Goal: Transaction & Acquisition: Purchase product/service

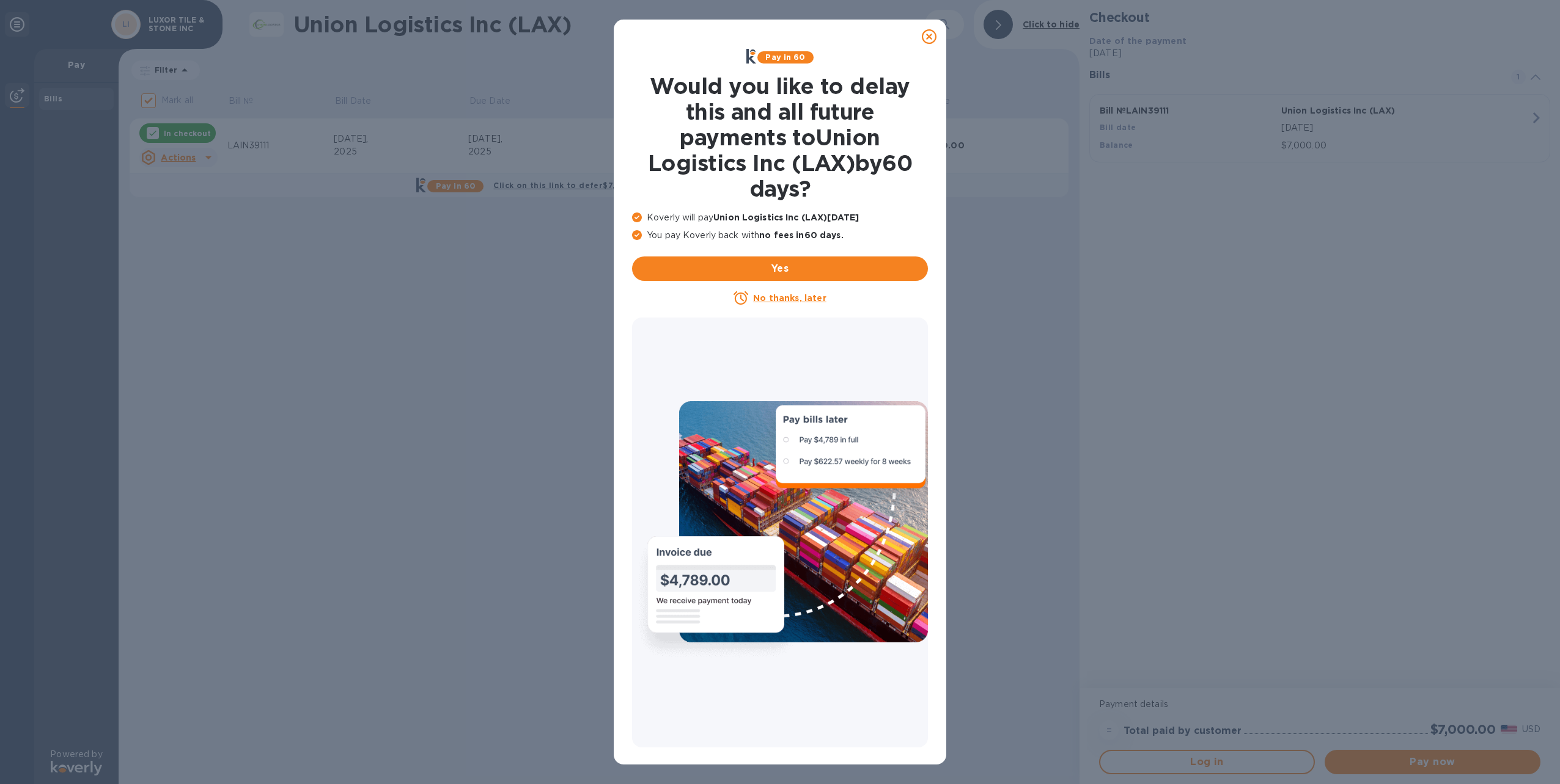
click at [932, 35] on icon at bounding box center [929, 36] width 15 height 15
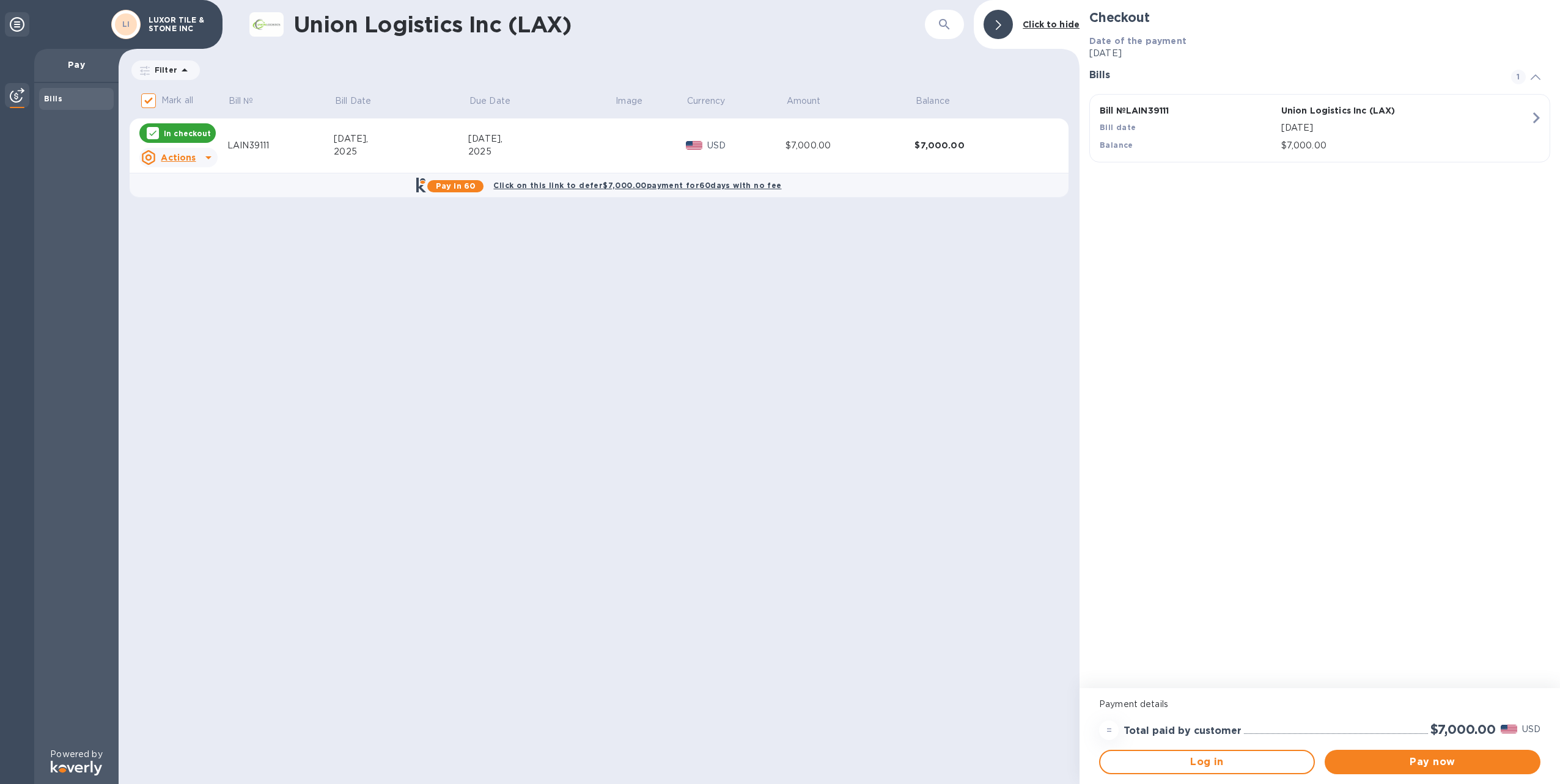
click at [452, 187] on b "Pay in 60" at bounding box center [456, 186] width 40 height 9
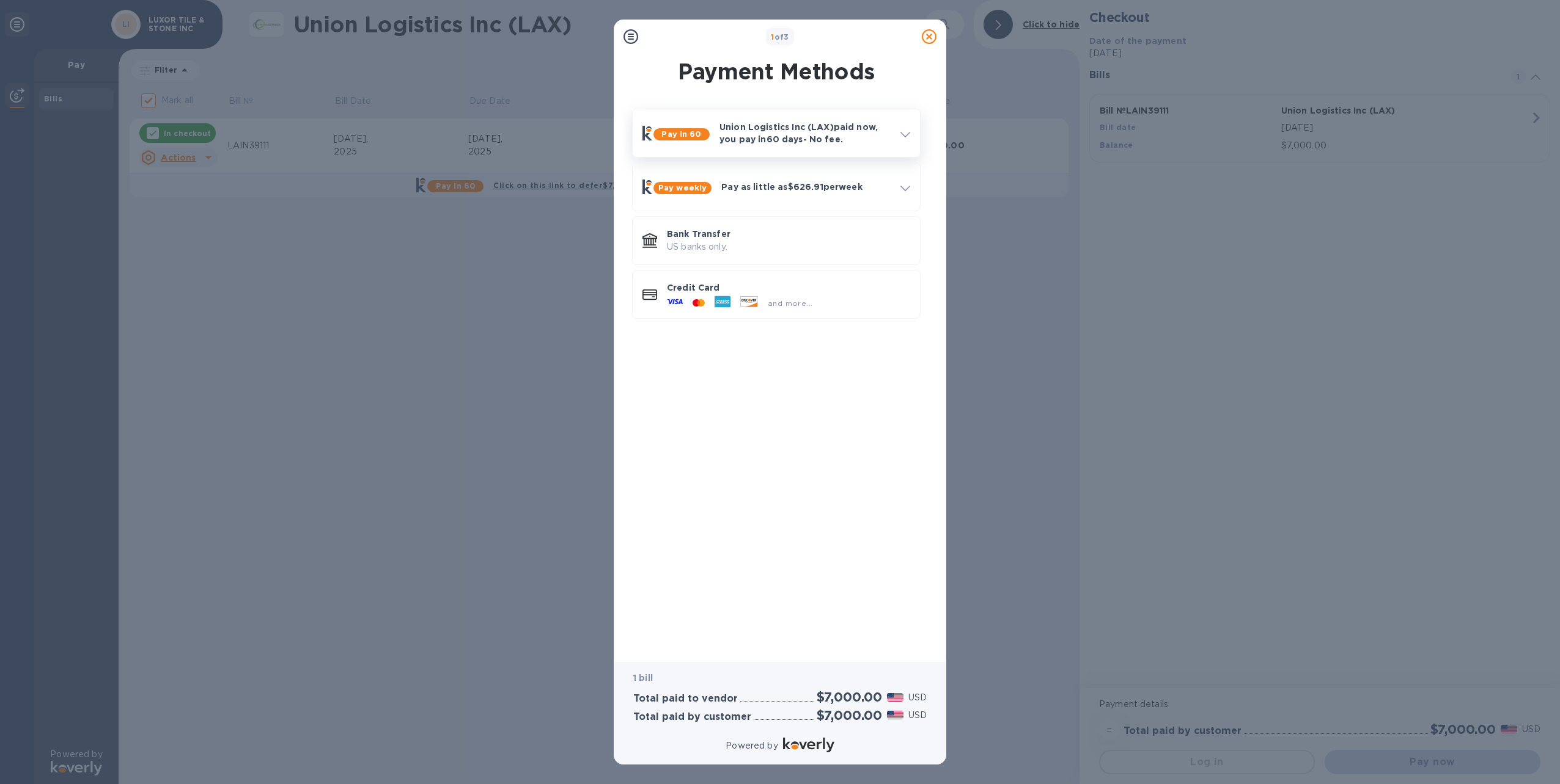
click at [786, 128] on p "Union Logistics Inc (LAX) paid now, you pay in 60 days - No fee." at bounding box center [805, 134] width 171 height 25
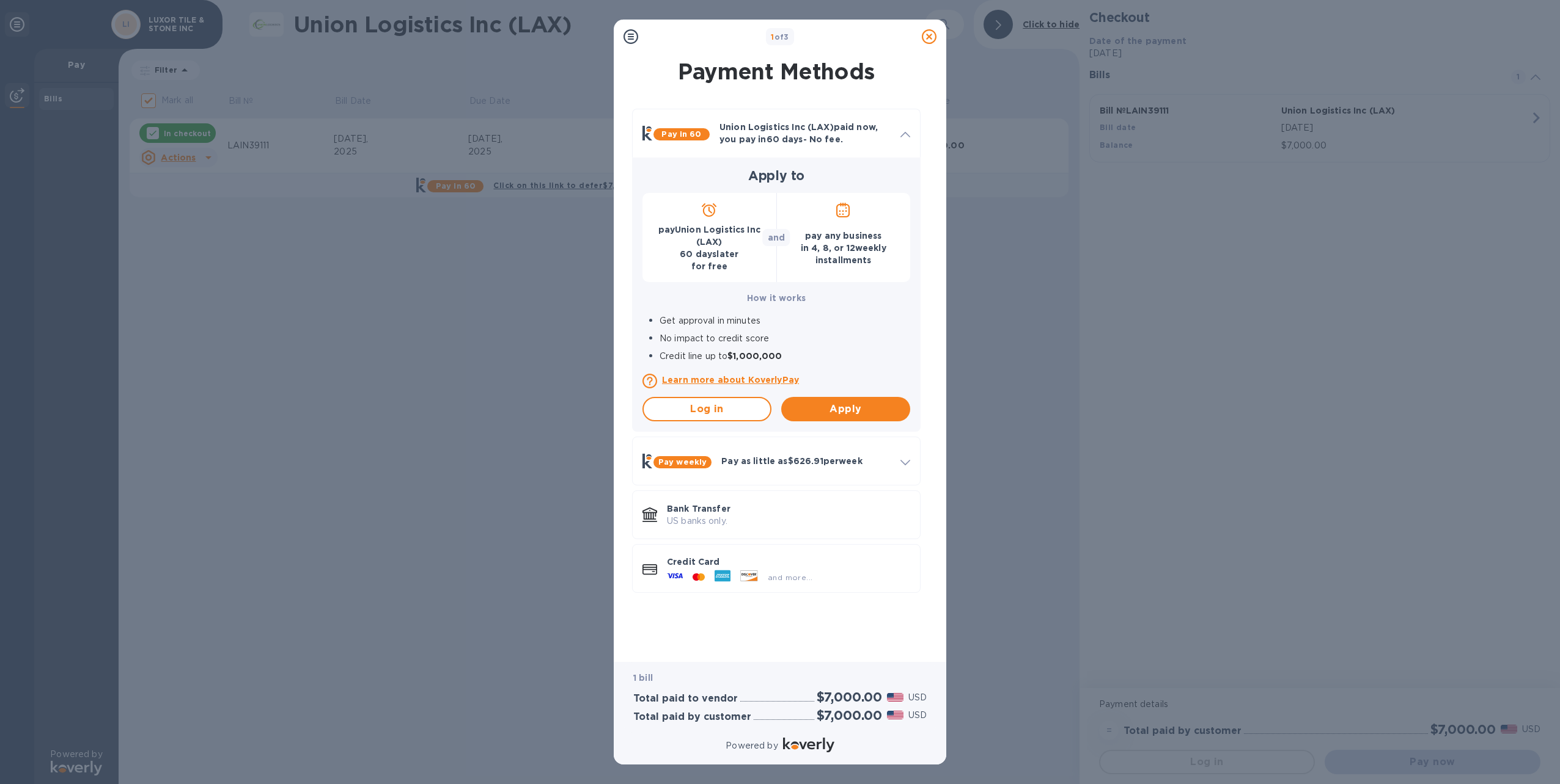
click at [717, 233] on p "pay Union Logistics Inc (LAX) 60 days later for free" at bounding box center [709, 247] width 114 height 49
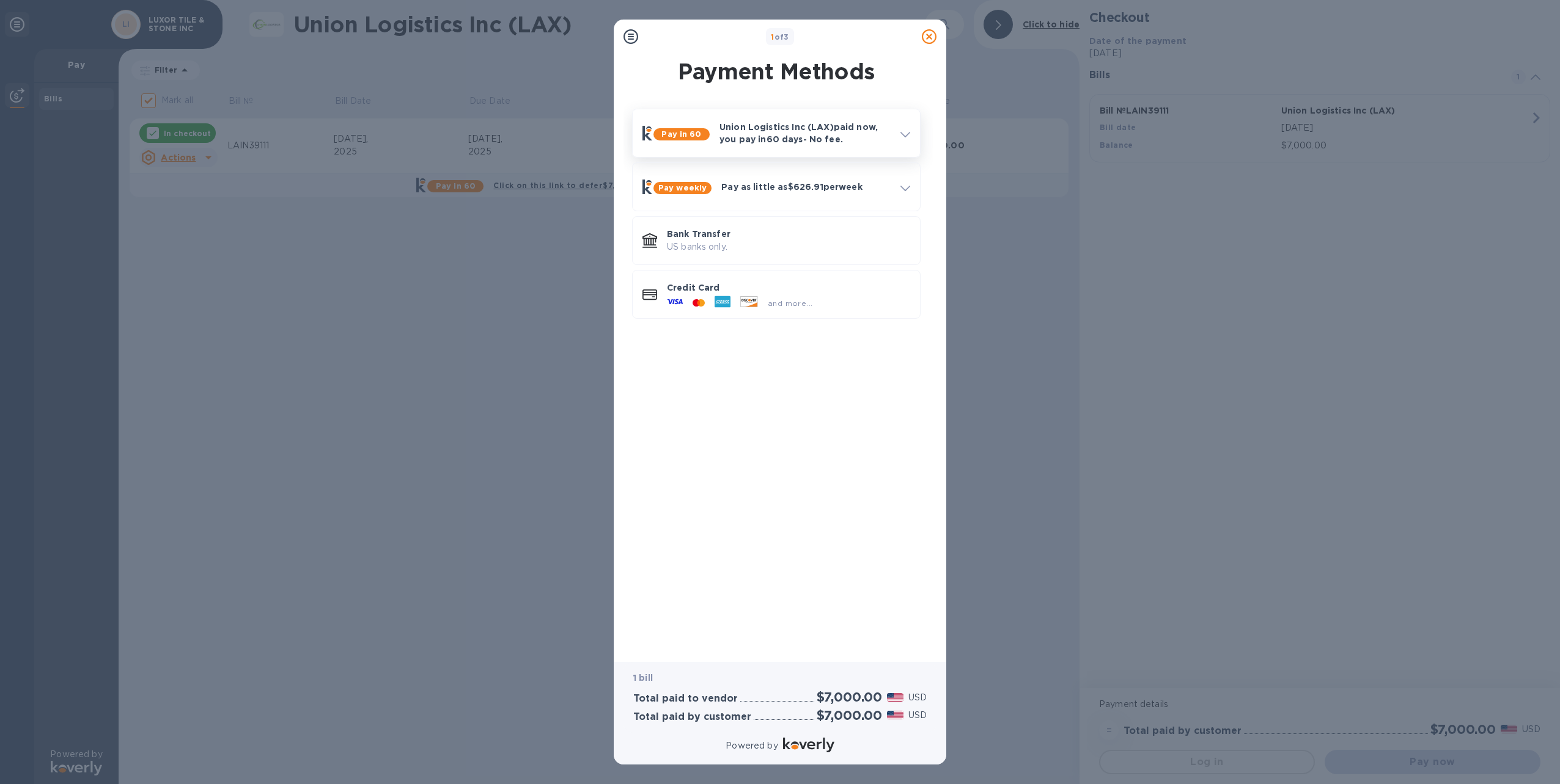
click at [686, 128] on p "Pay in 60" at bounding box center [682, 135] width 46 height 12
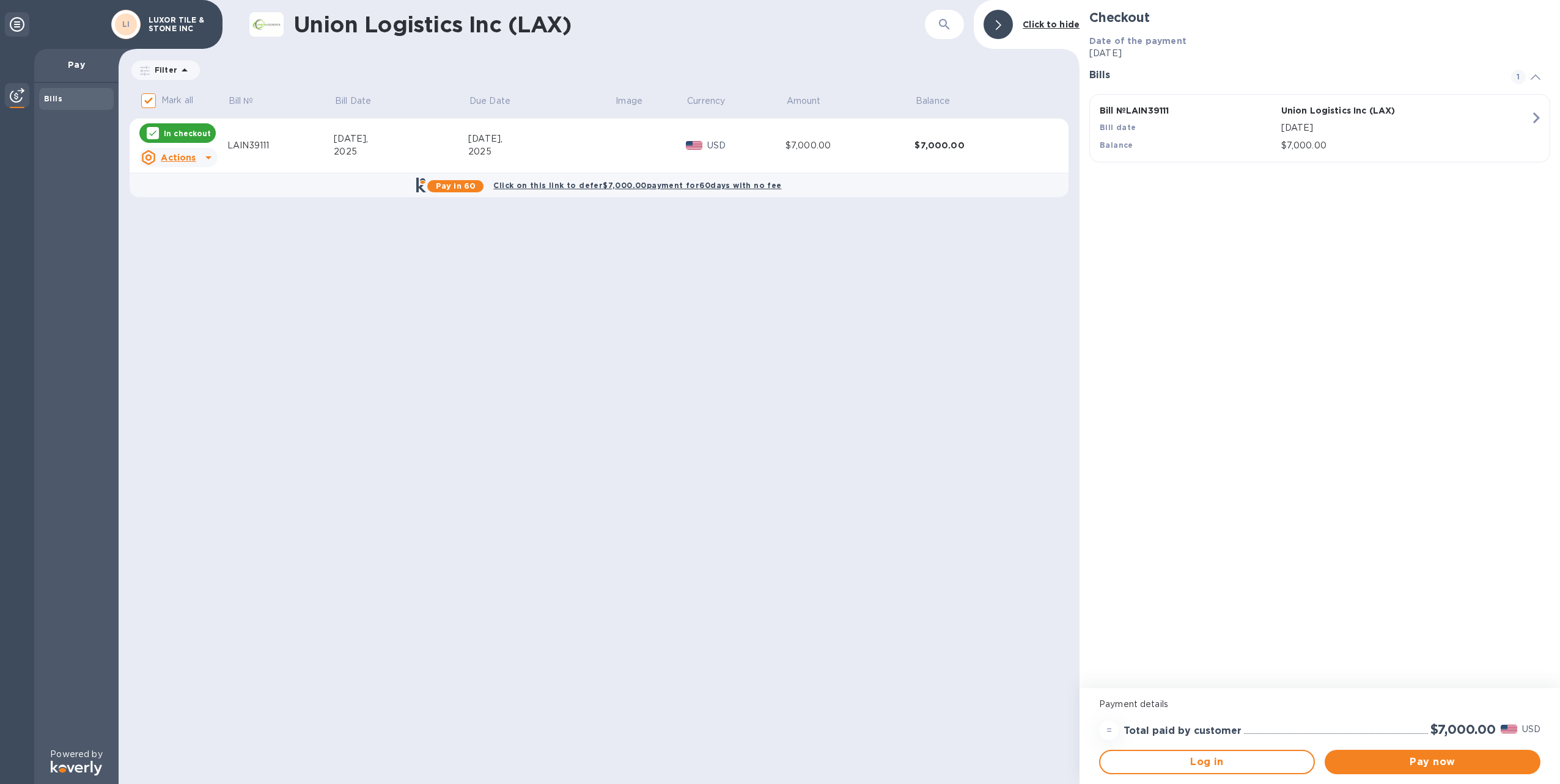
click at [191, 136] on p "In checkout" at bounding box center [187, 134] width 47 height 11
checkbox input "false"
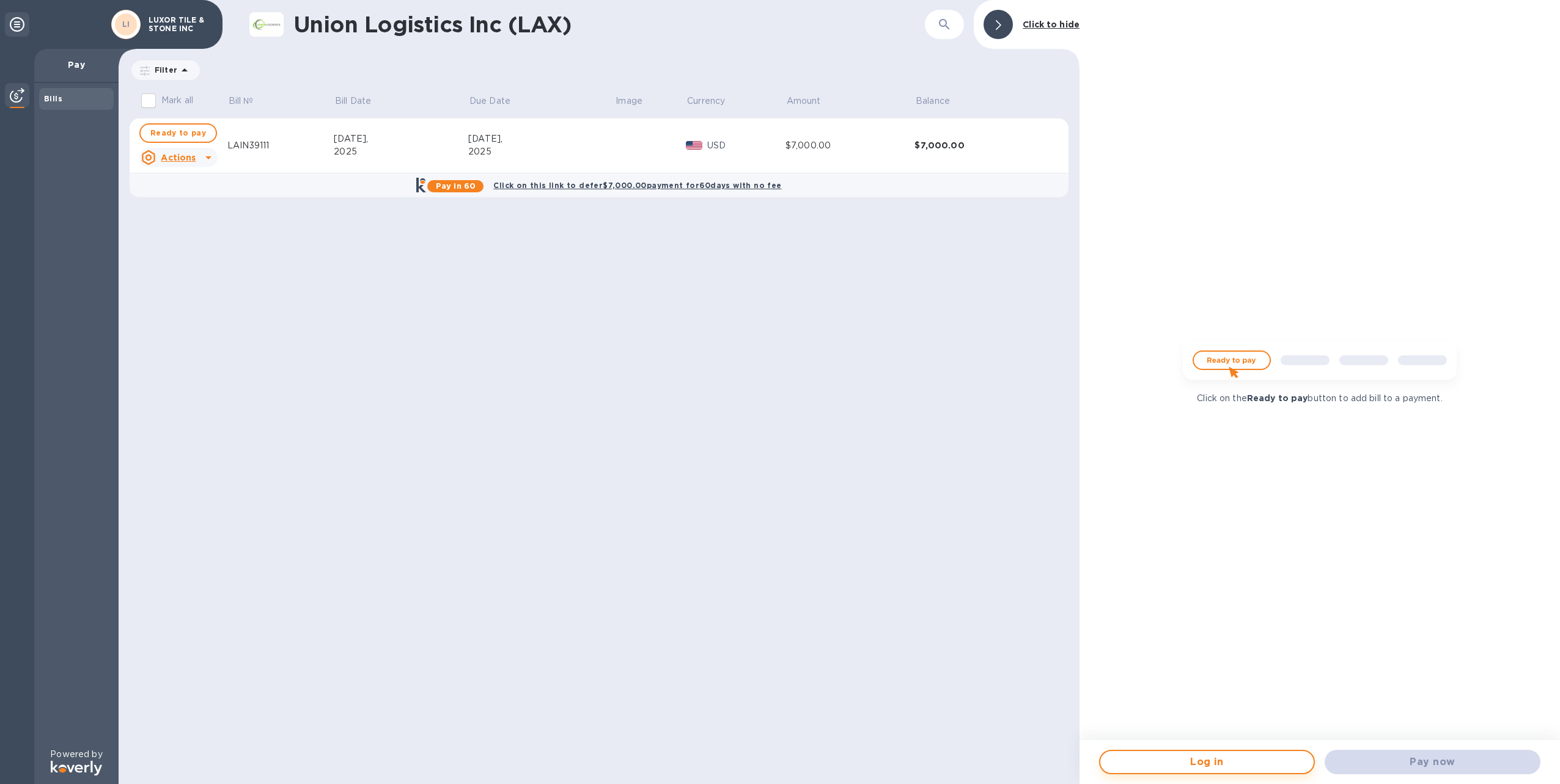
click at [1230, 757] on span "Log in" at bounding box center [1206, 762] width 194 height 15
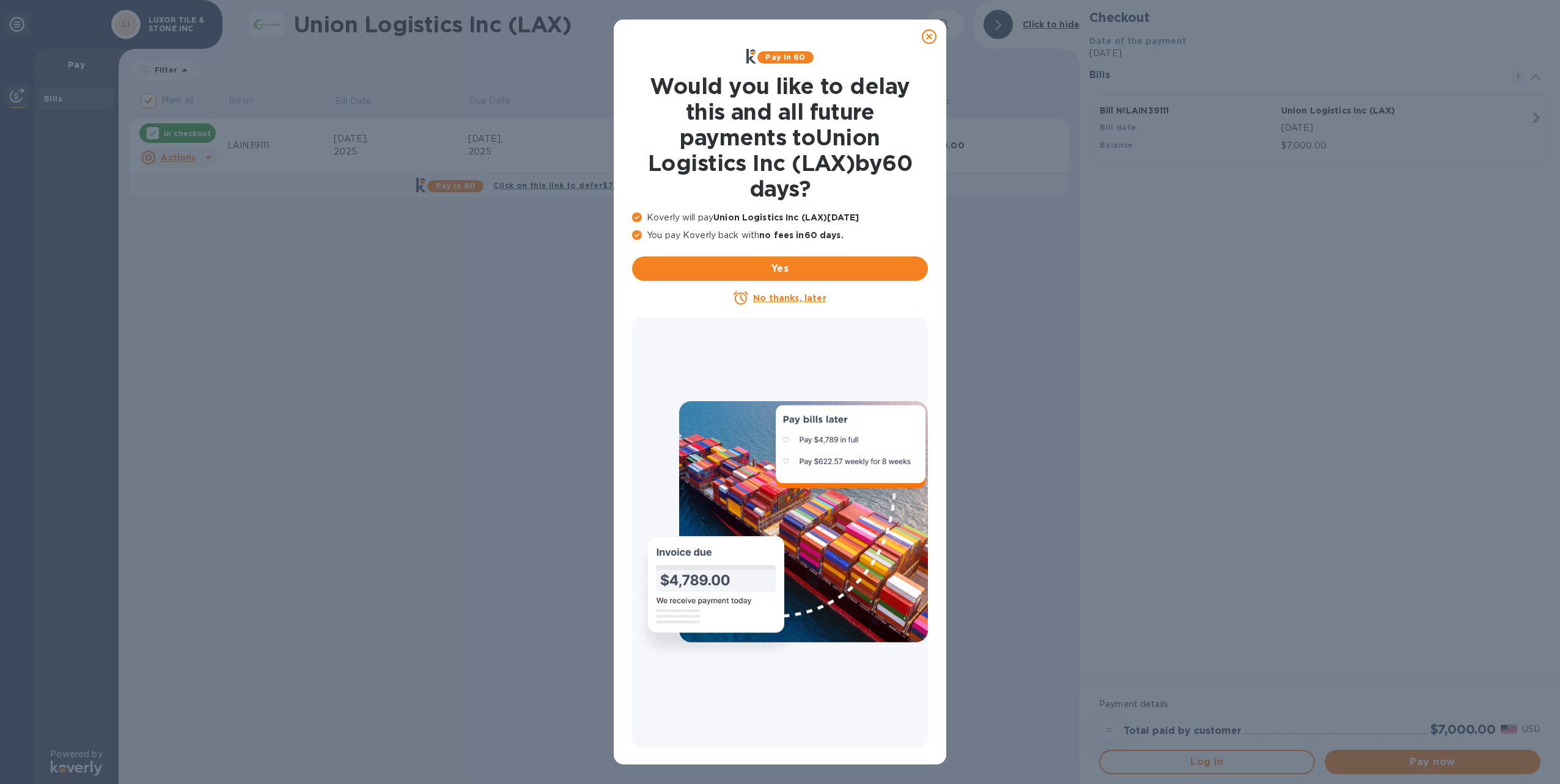
click at [800, 298] on u "No thanks, later" at bounding box center [789, 298] width 73 height 10
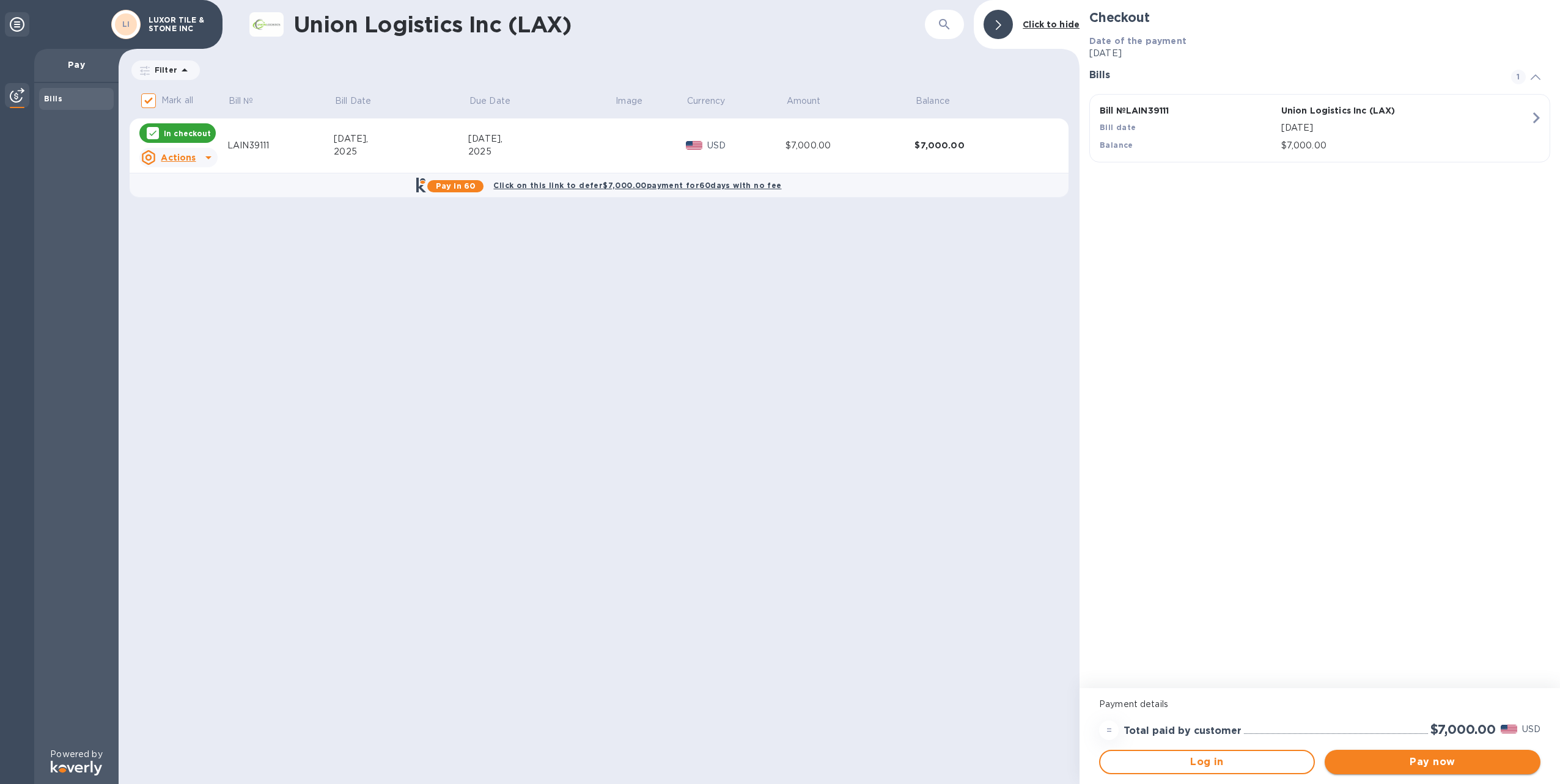
click at [1434, 765] on span "Pay now" at bounding box center [1431, 762] width 196 height 15
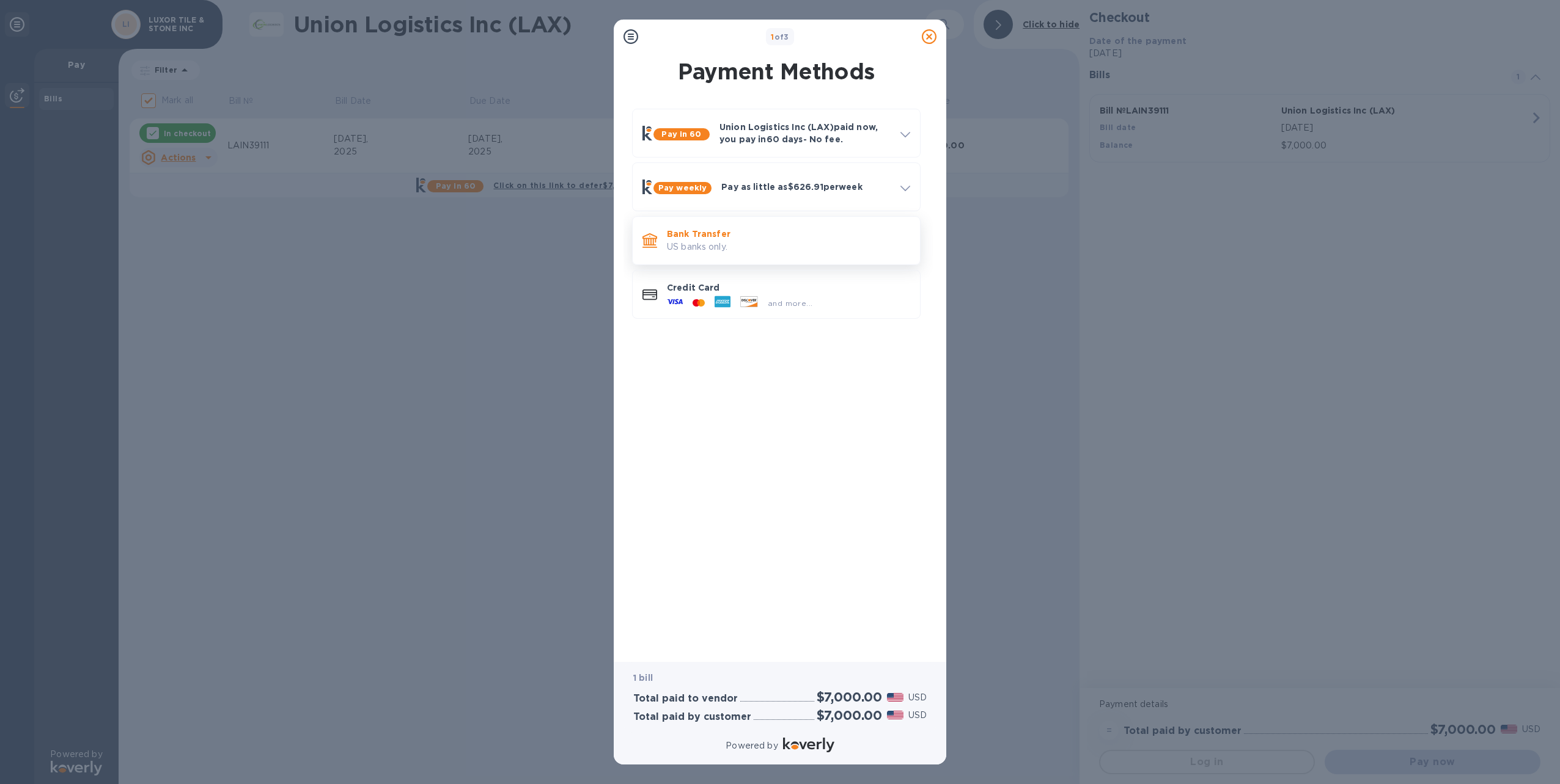
click at [709, 232] on p "Bank Transfer" at bounding box center [788, 234] width 243 height 12
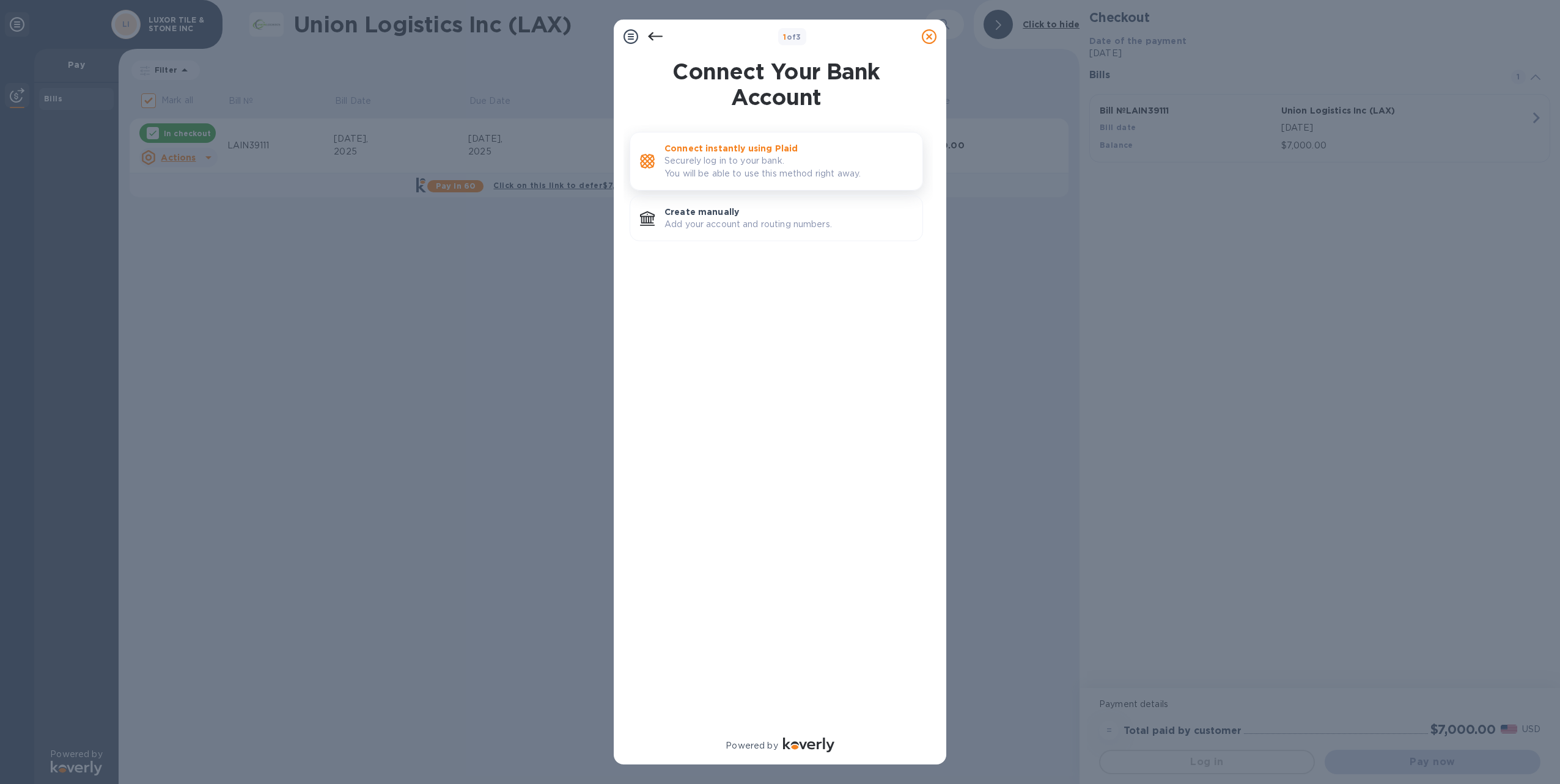
click at [731, 146] on p "Connect instantly using Plaid" at bounding box center [788, 149] width 248 height 12
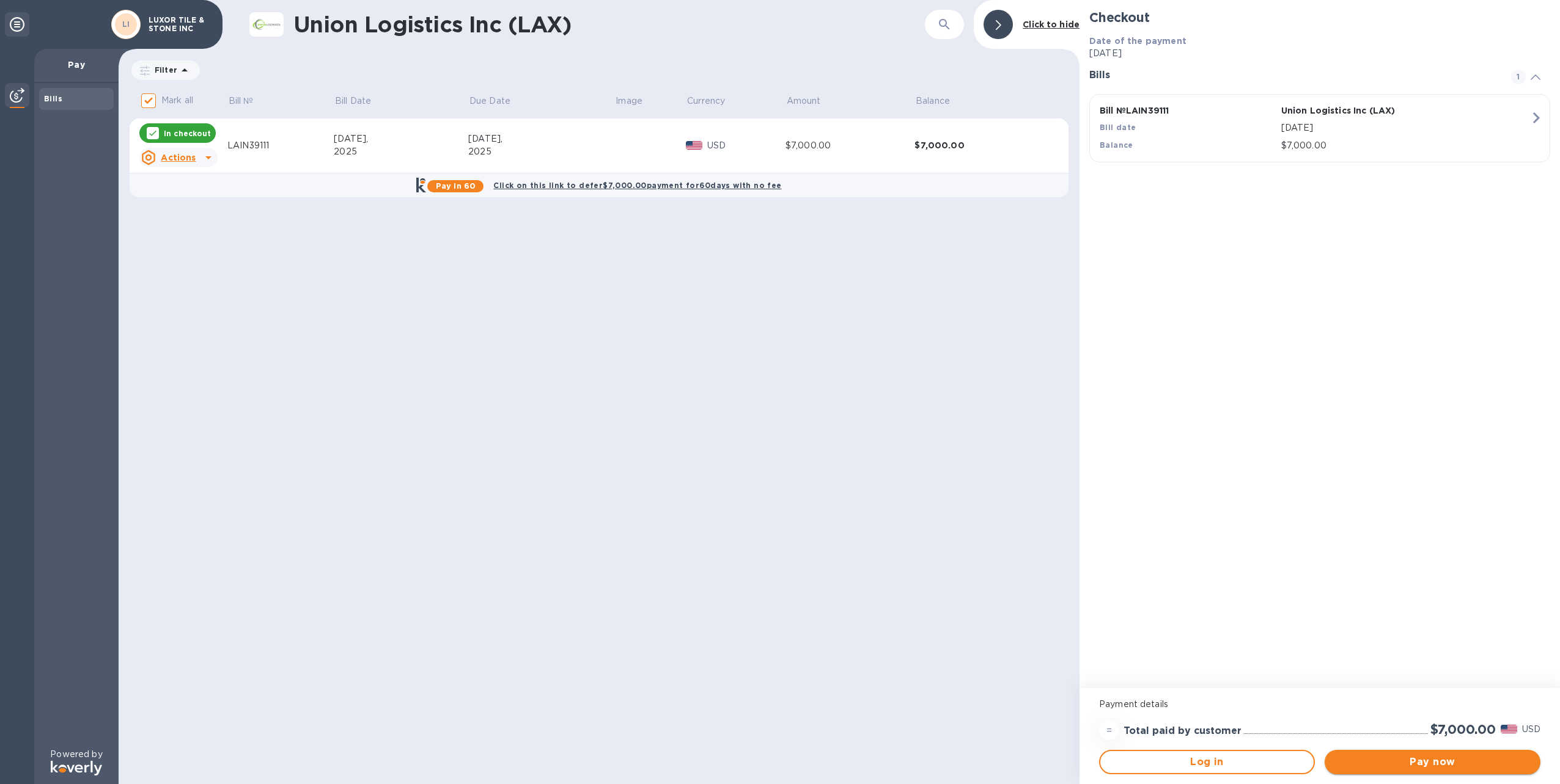
click at [1472, 761] on span "Pay now" at bounding box center [1431, 762] width 196 height 15
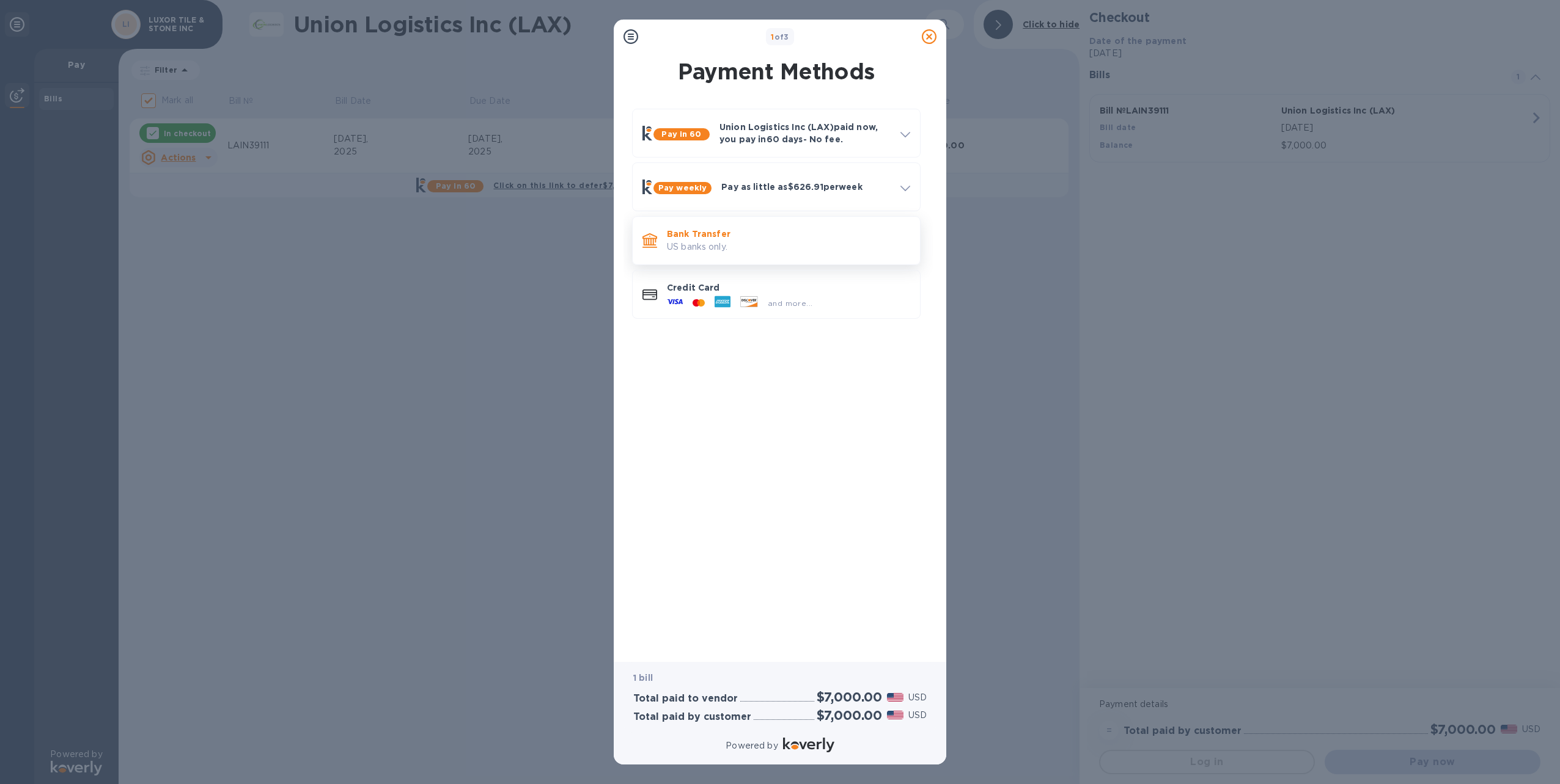
click at [697, 234] on p "Bank Transfer" at bounding box center [788, 234] width 243 height 12
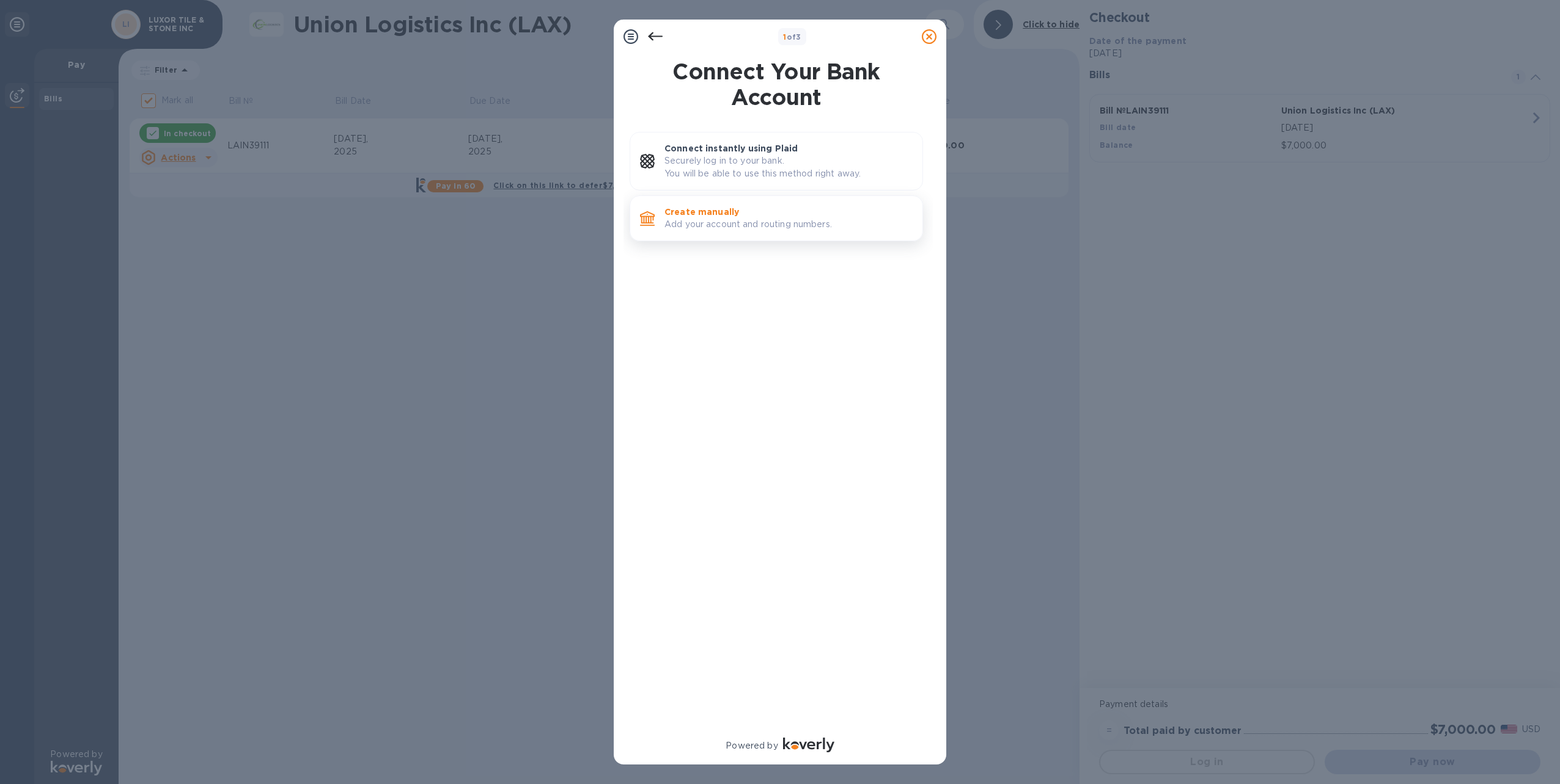
click at [703, 209] on p "Create manually" at bounding box center [788, 212] width 248 height 12
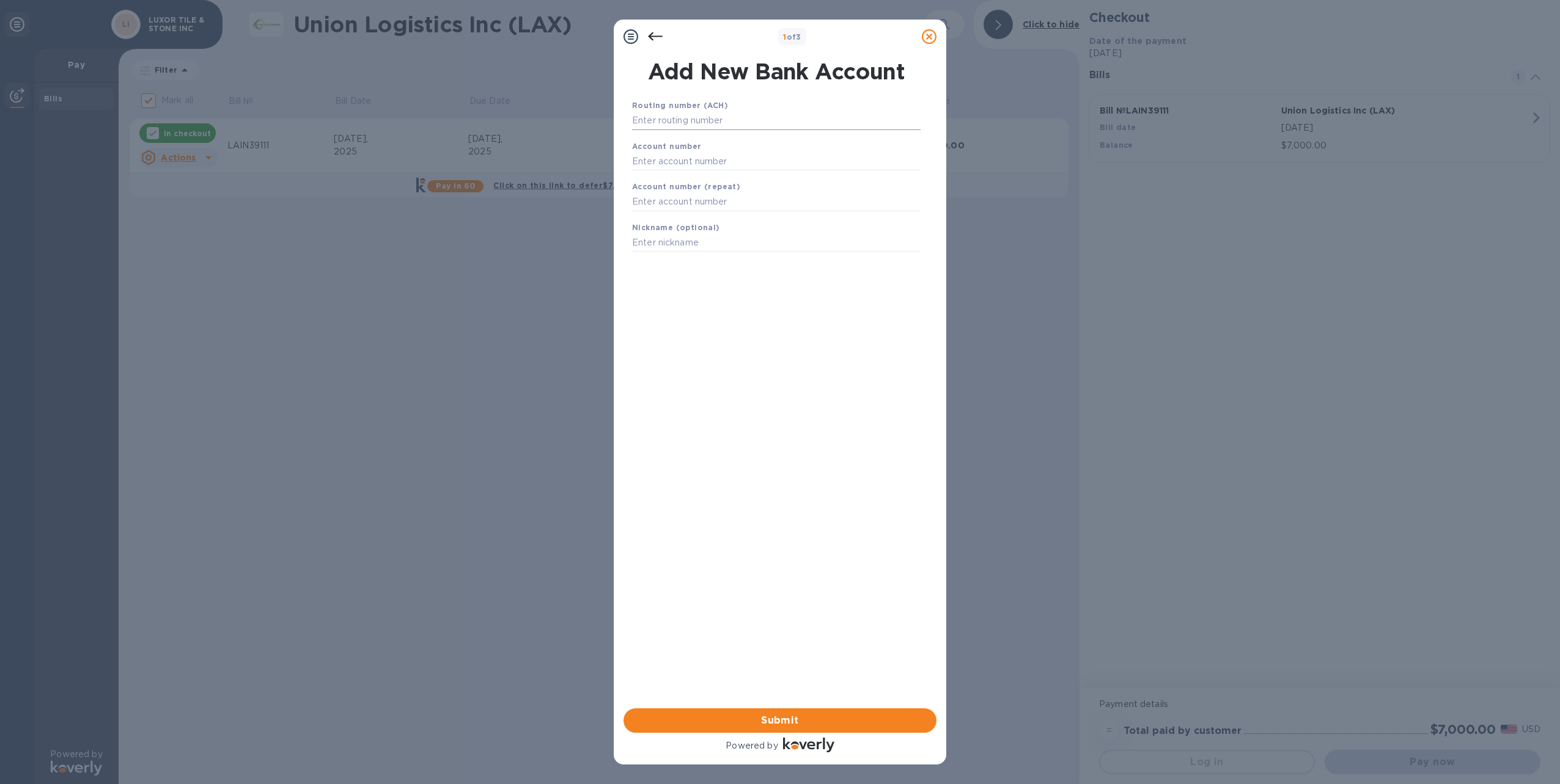
click at [661, 119] on input "text" at bounding box center [776, 120] width 288 height 19
type input "061120615"
click at [671, 177] on input "text" at bounding box center [776, 176] width 288 height 19
type input "10067379"
click at [645, 220] on input "text" at bounding box center [776, 217] width 288 height 19
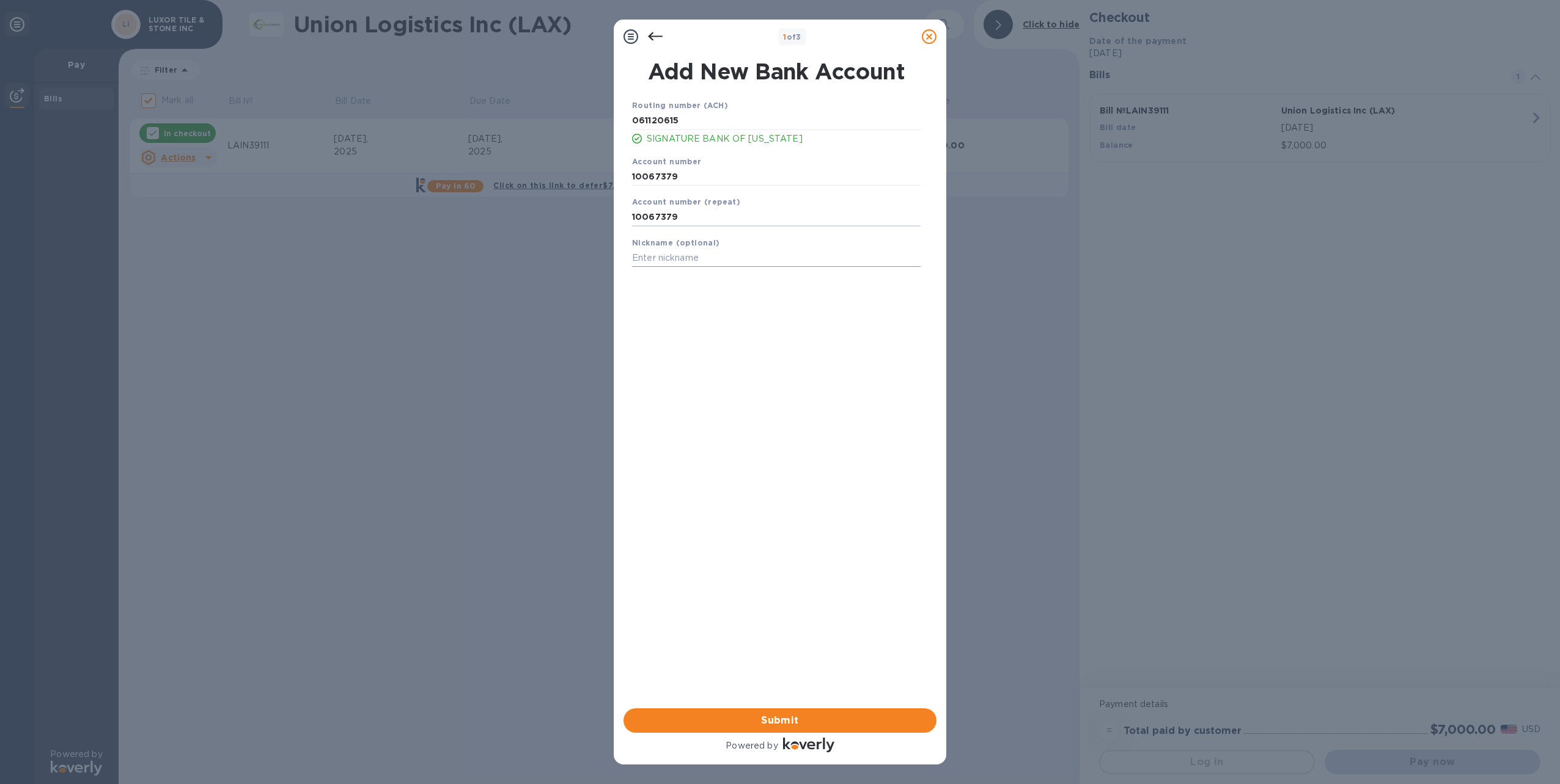
type input "10067379"
click at [667, 255] on input "text" at bounding box center [776, 258] width 288 height 19
type input "operating account"
click at [773, 722] on span "Submit" at bounding box center [779, 720] width 293 height 15
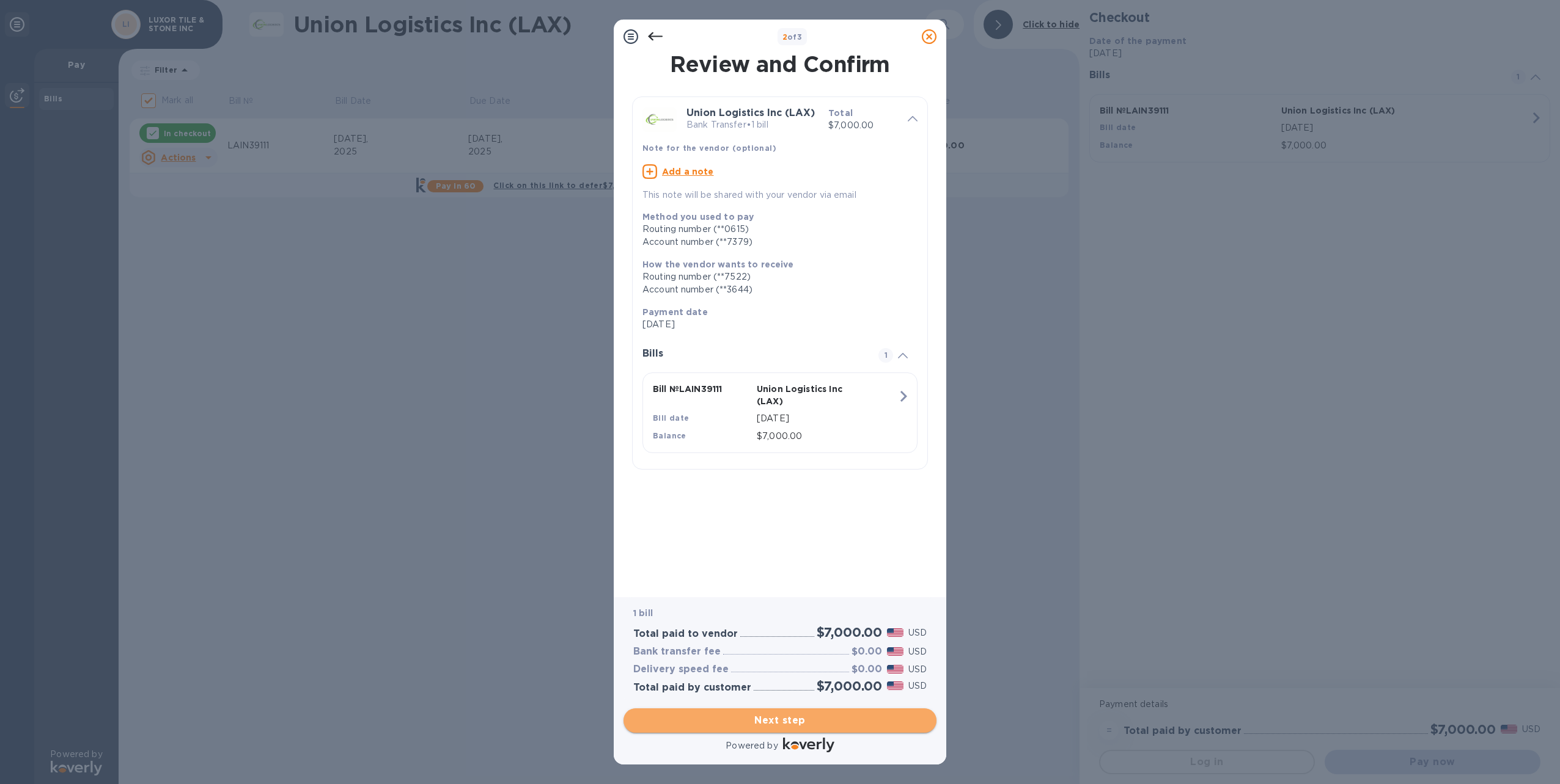
click at [802, 719] on span "Next step" at bounding box center [779, 720] width 293 height 15
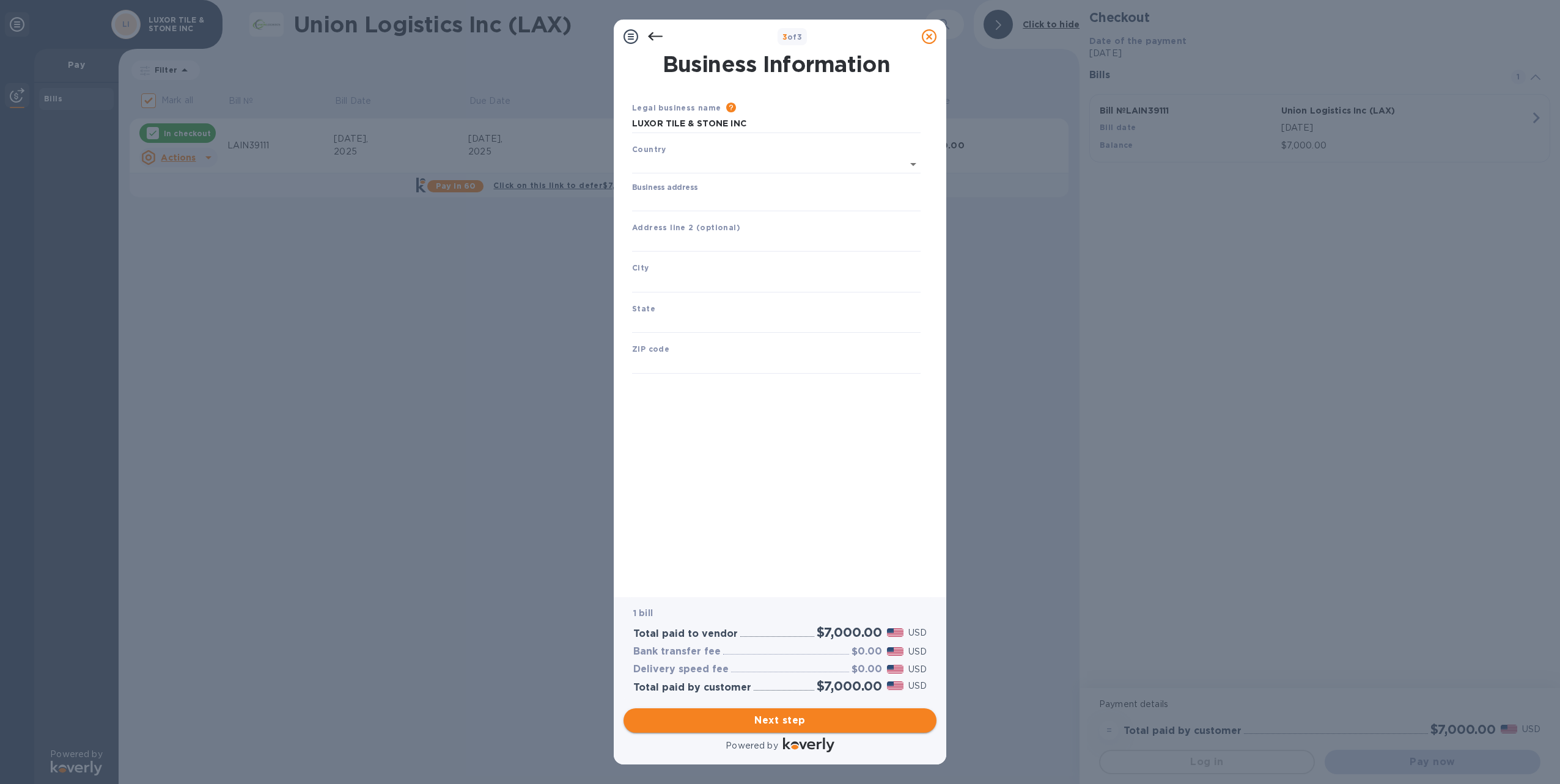
type input "[GEOGRAPHIC_DATA]"
click at [677, 198] on input "Business address" at bounding box center [776, 199] width 288 height 19
type input "[STREET_ADDRESS]"
type input "Roswell"
type input "GA"
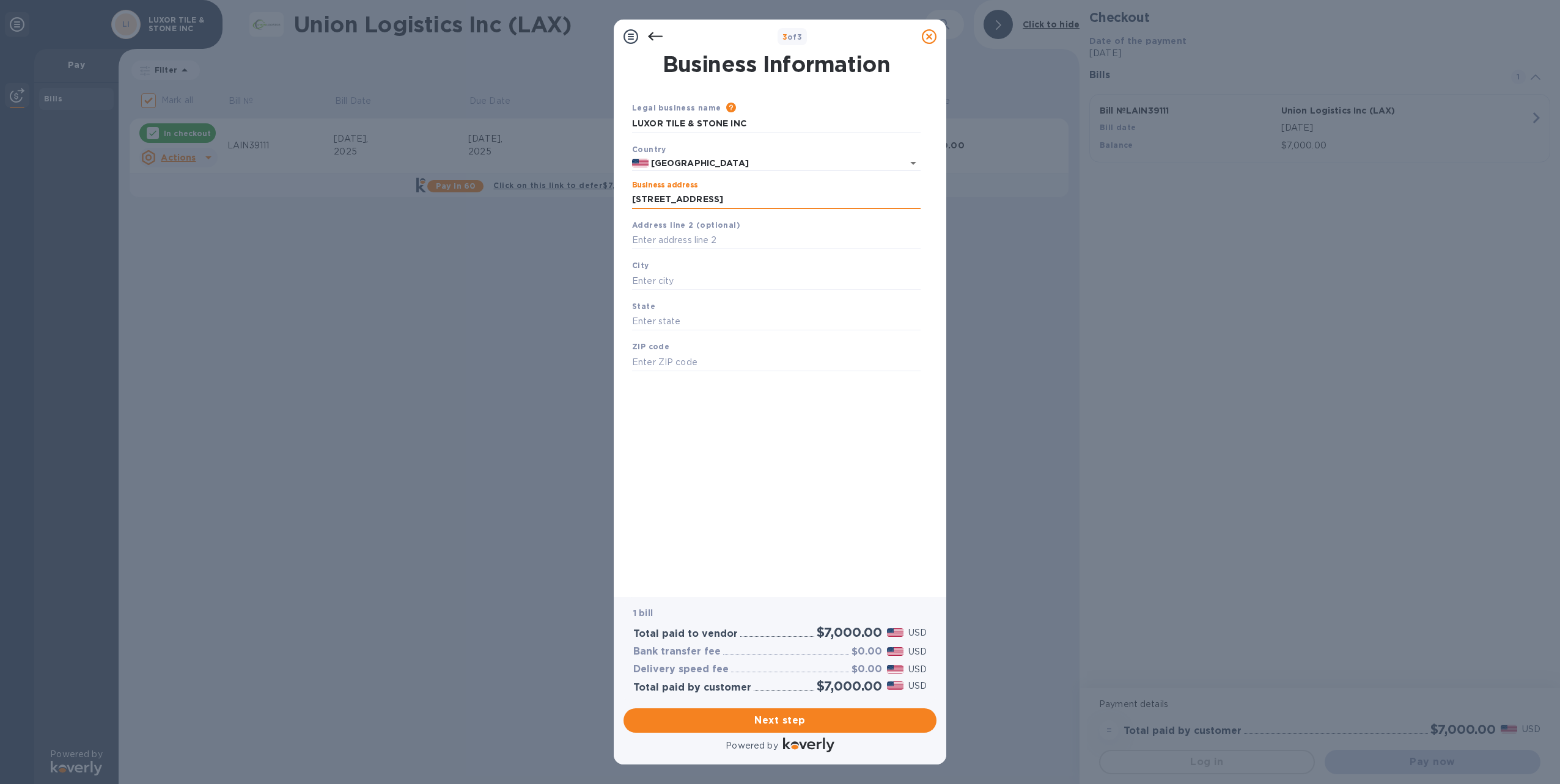
type input "30076"
click at [800, 715] on span "Next step" at bounding box center [779, 720] width 293 height 15
drag, startPoint x: 690, startPoint y: 261, endPoint x: 694, endPoint y: 267, distance: 7.2
click at [691, 263] on div "City [GEOGRAPHIC_DATA] is required field" at bounding box center [776, 283] width 298 height 57
click at [694, 281] on input "Roswell" at bounding box center [776, 281] width 288 height 19
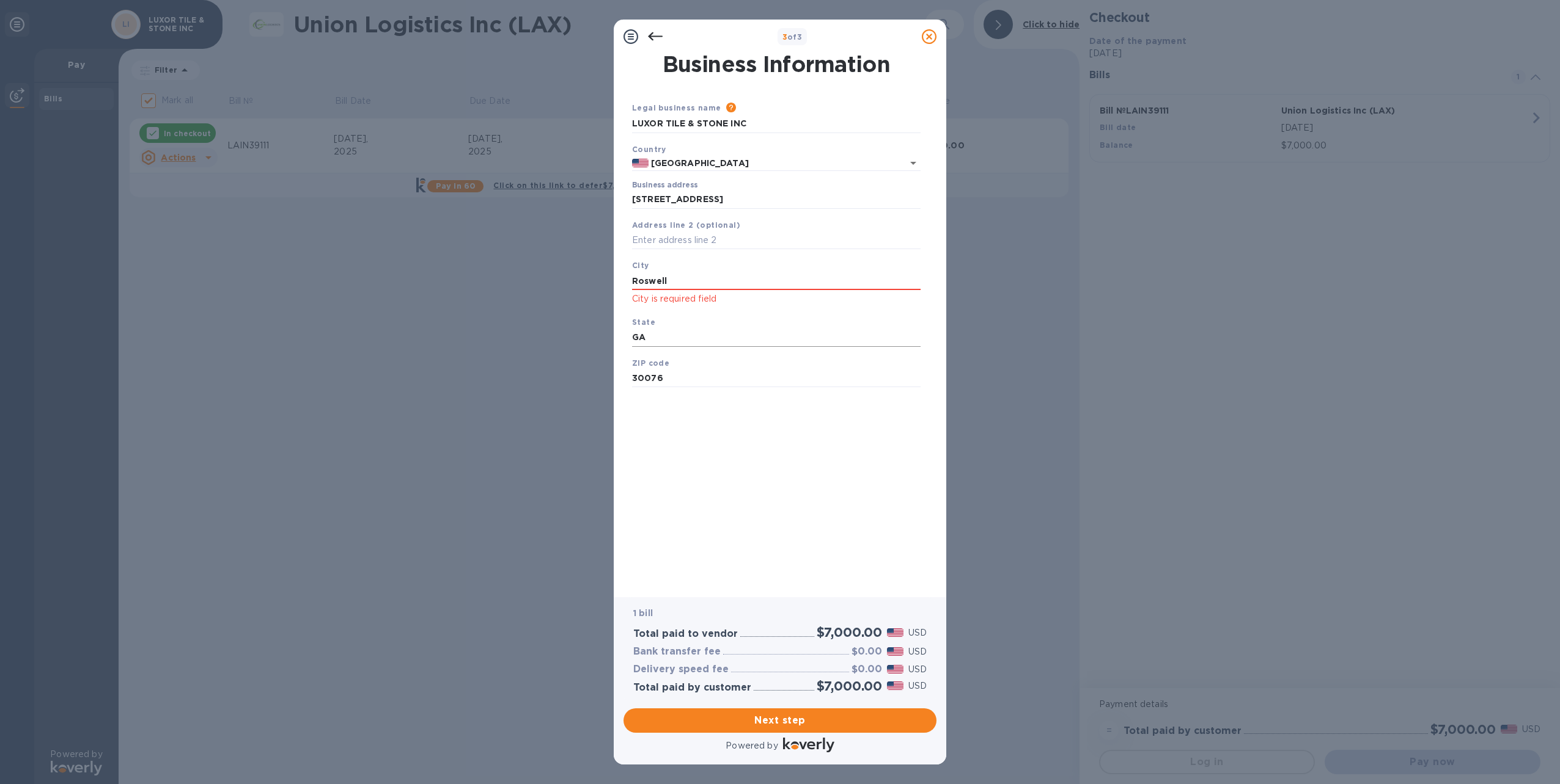
click at [688, 338] on input "GA" at bounding box center [776, 338] width 288 height 19
click at [678, 277] on input "Roswell" at bounding box center [776, 281] width 288 height 19
click button "Save" at bounding box center [0, 0] width 0 height 0
click at [702, 345] on input "GA" at bounding box center [776, 338] width 288 height 19
click at [675, 278] on input "Roswell" at bounding box center [776, 281] width 288 height 19
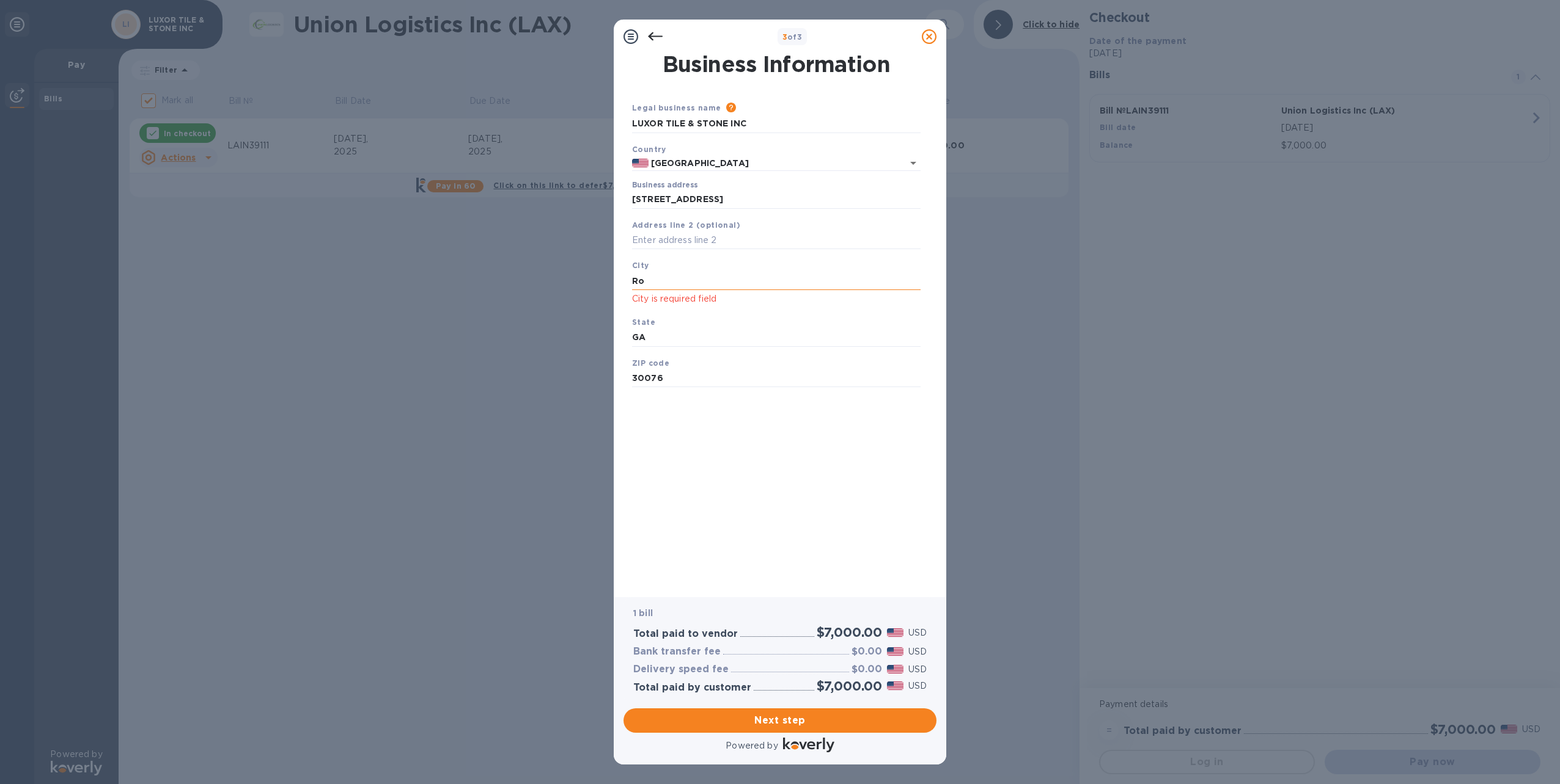
type input "R"
type input "Roswell"
click at [806, 723] on span "Next step" at bounding box center [779, 720] width 293 height 15
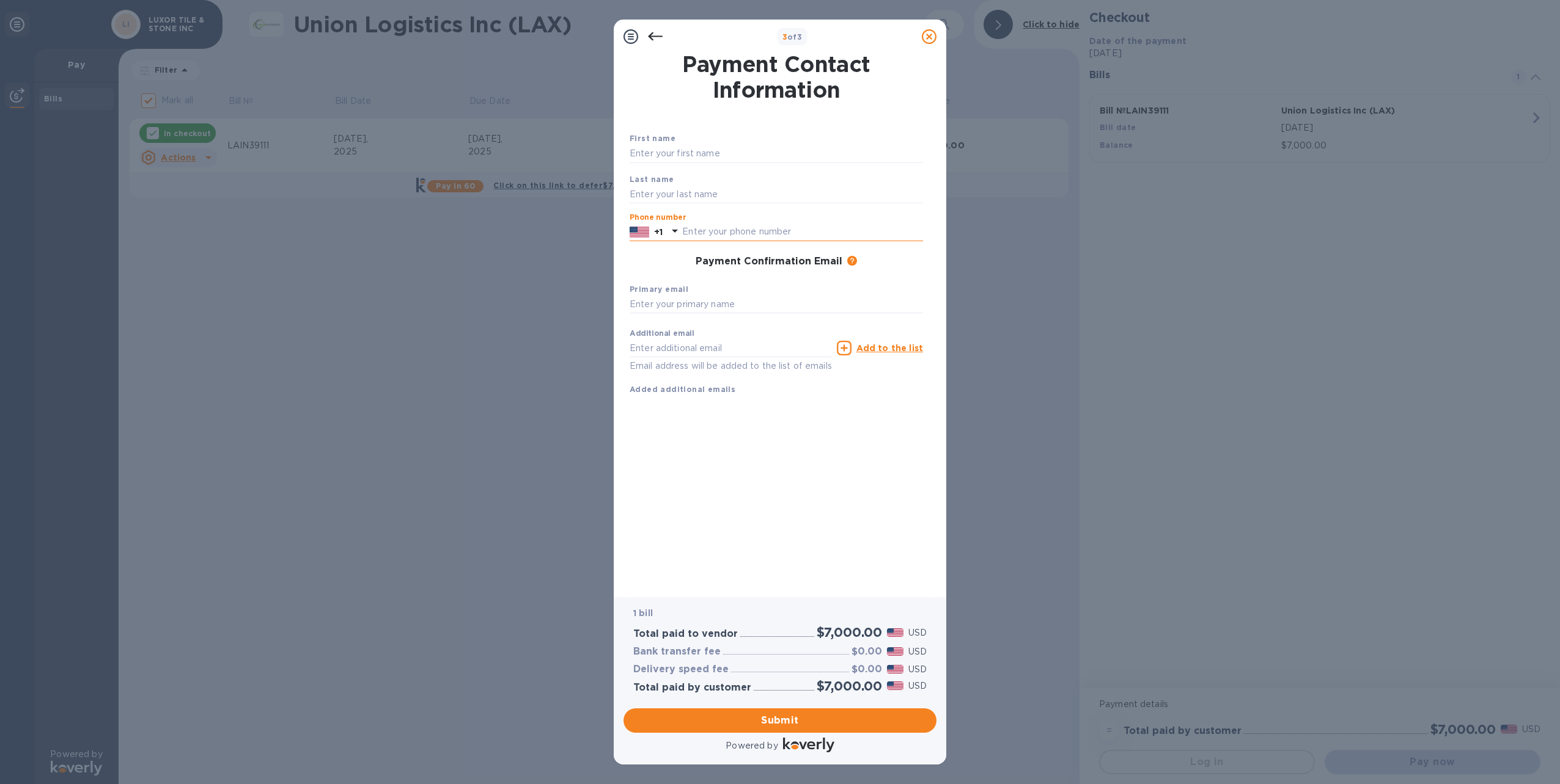
click at [709, 230] on input "text" at bounding box center [802, 232] width 241 height 19
click at [658, 155] on input "text" at bounding box center [776, 153] width 293 height 19
type input "Oscar"
type input "[PERSON_NAME]"
type input "4045458088"
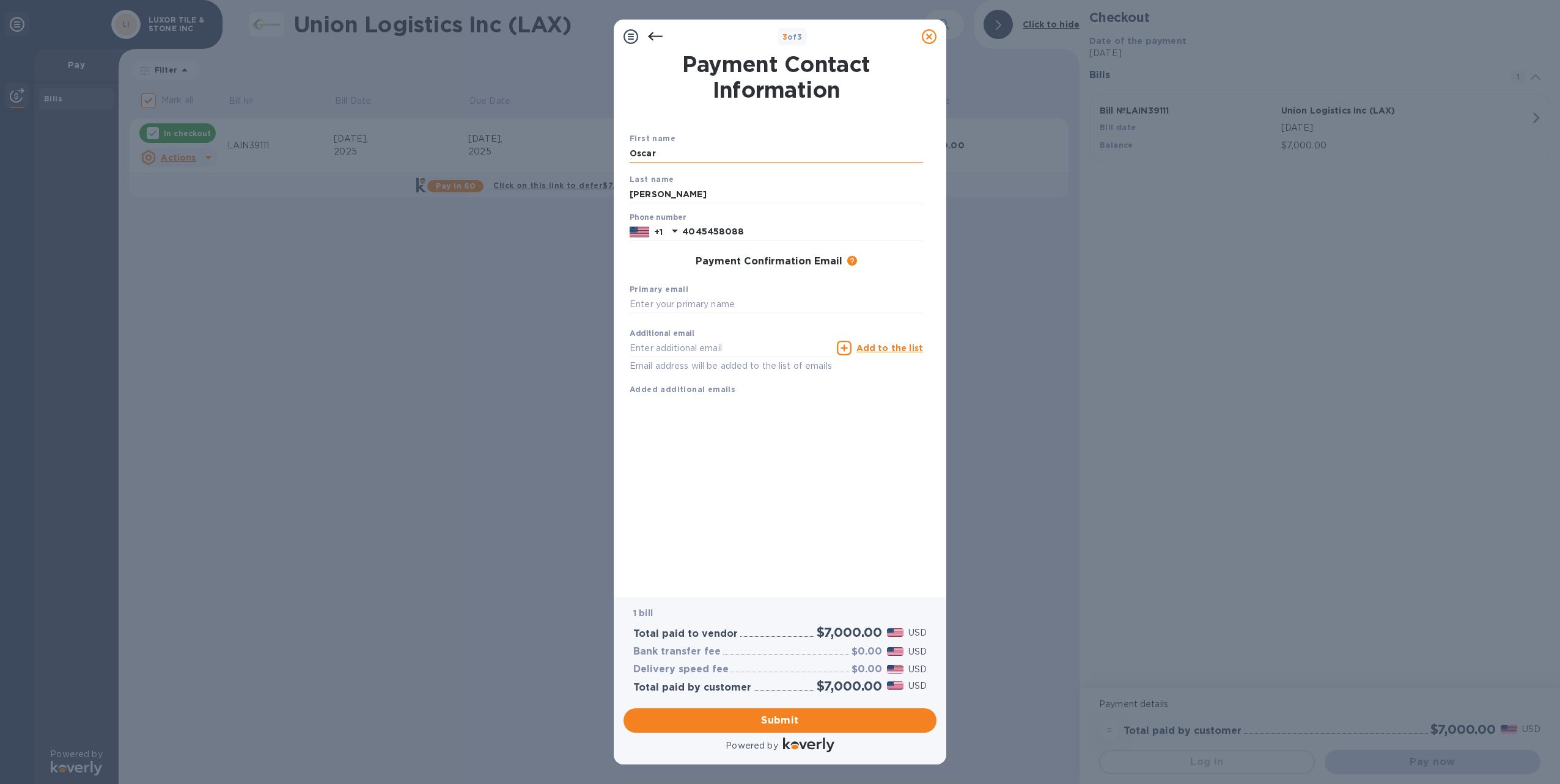
type input "[EMAIL_ADDRESS][DOMAIN_NAME]"
drag, startPoint x: 798, startPoint y: 306, endPoint x: 615, endPoint y: 324, distance: 183.9
click at [615, 324] on div "Payment Contact Information First name [PERSON_NAME] Last name [PERSON_NAME] Ph…" at bounding box center [779, 326] width 332 height 544
drag, startPoint x: 786, startPoint y: 347, endPoint x: 615, endPoint y: 342, distance: 171.1
click at [615, 342] on div "Payment Contact Information First name [PERSON_NAME] Last name [PERSON_NAME] Ph…" at bounding box center [779, 326] width 332 height 544
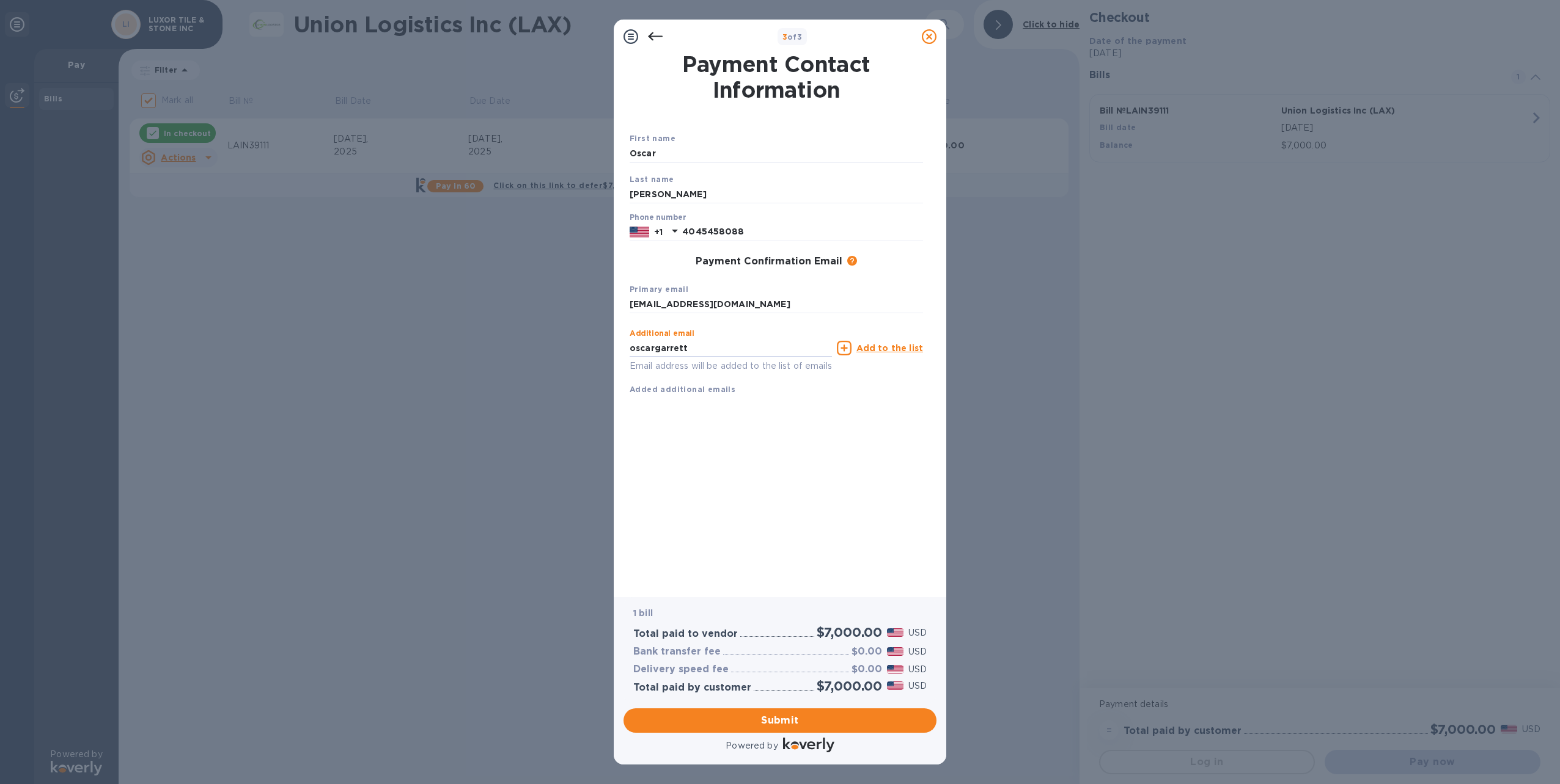
type input "[EMAIL_ADDRESS][DOMAIN_NAME]"
click at [891, 348] on u "Add to the list" at bounding box center [889, 347] width 66 height 10
click at [645, 347] on input "text" at bounding box center [730, 348] width 202 height 19
type input "[PERSON_NAME][EMAIL_ADDRESS][DOMAIN_NAME]"
click at [899, 345] on u "Add to the list" at bounding box center [889, 347] width 66 height 10
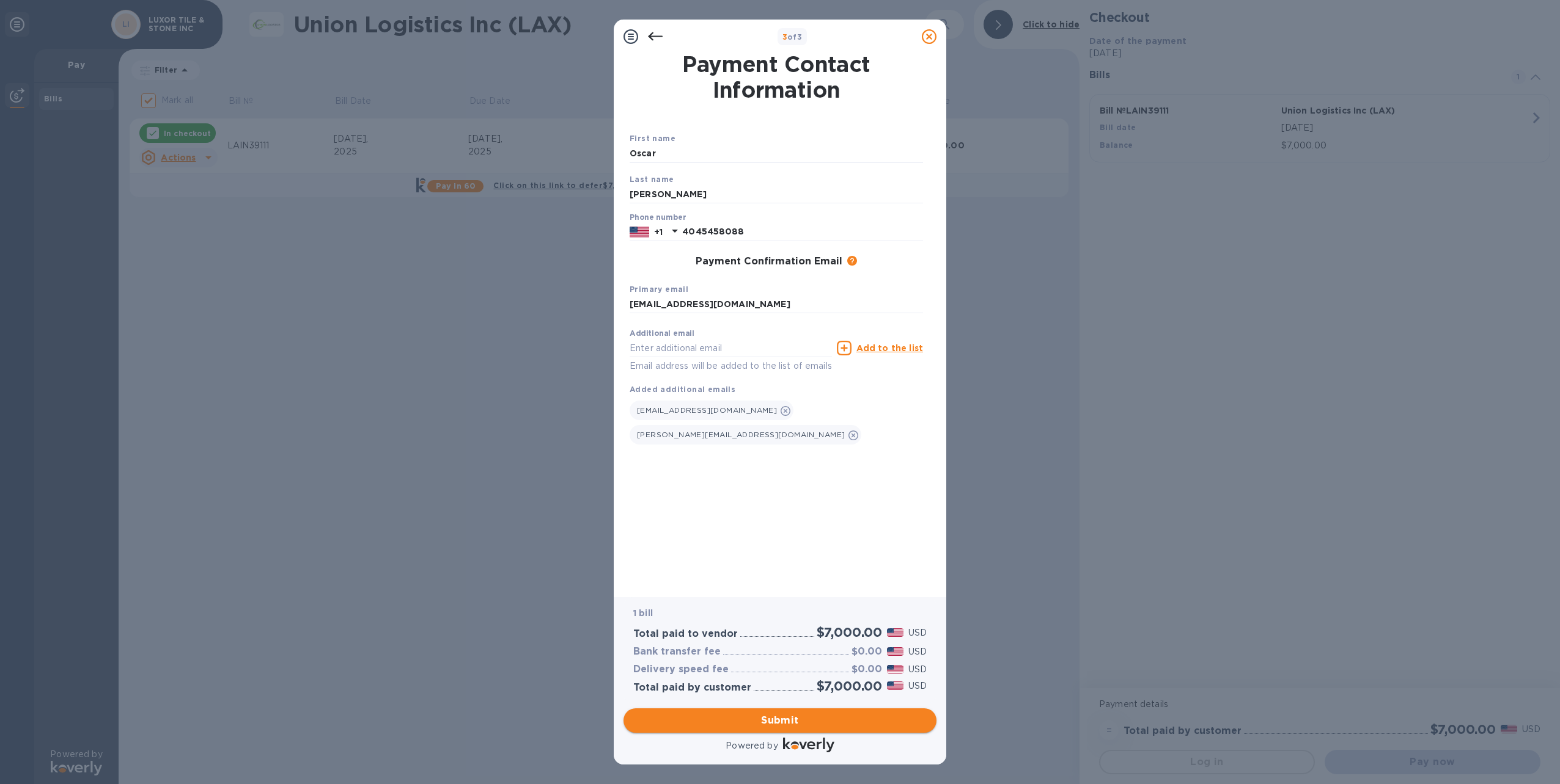
click at [779, 716] on span "Submit" at bounding box center [779, 720] width 293 height 15
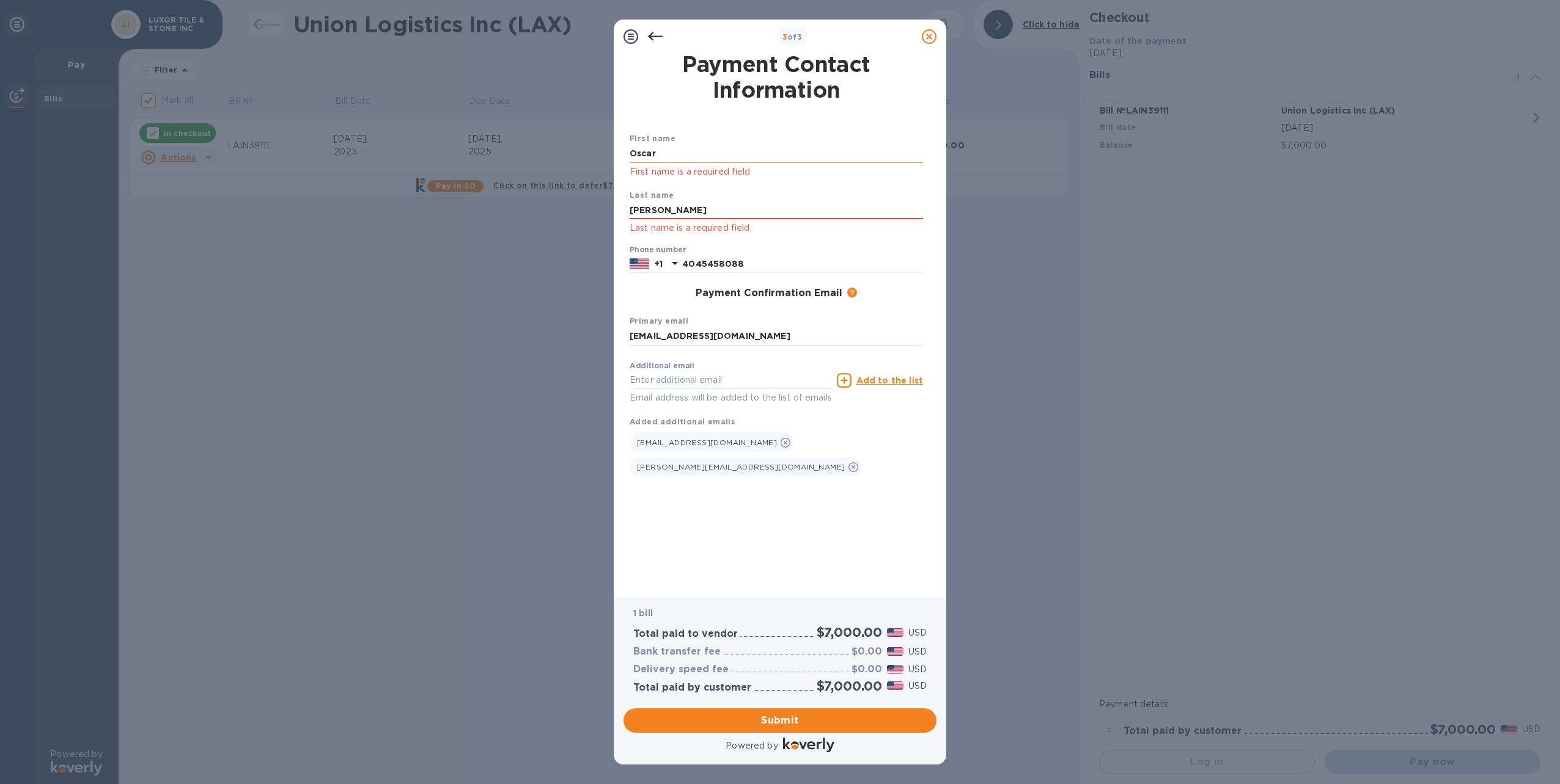
click at [667, 154] on input "Oscar" at bounding box center [776, 153] width 293 height 19
click at [676, 213] on input "[PERSON_NAME]" at bounding box center [776, 211] width 293 height 19
click at [782, 721] on span "Submit" at bounding box center [779, 720] width 293 height 15
click at [670, 155] on input "Oscar" at bounding box center [776, 153] width 293 height 19
type input "O"
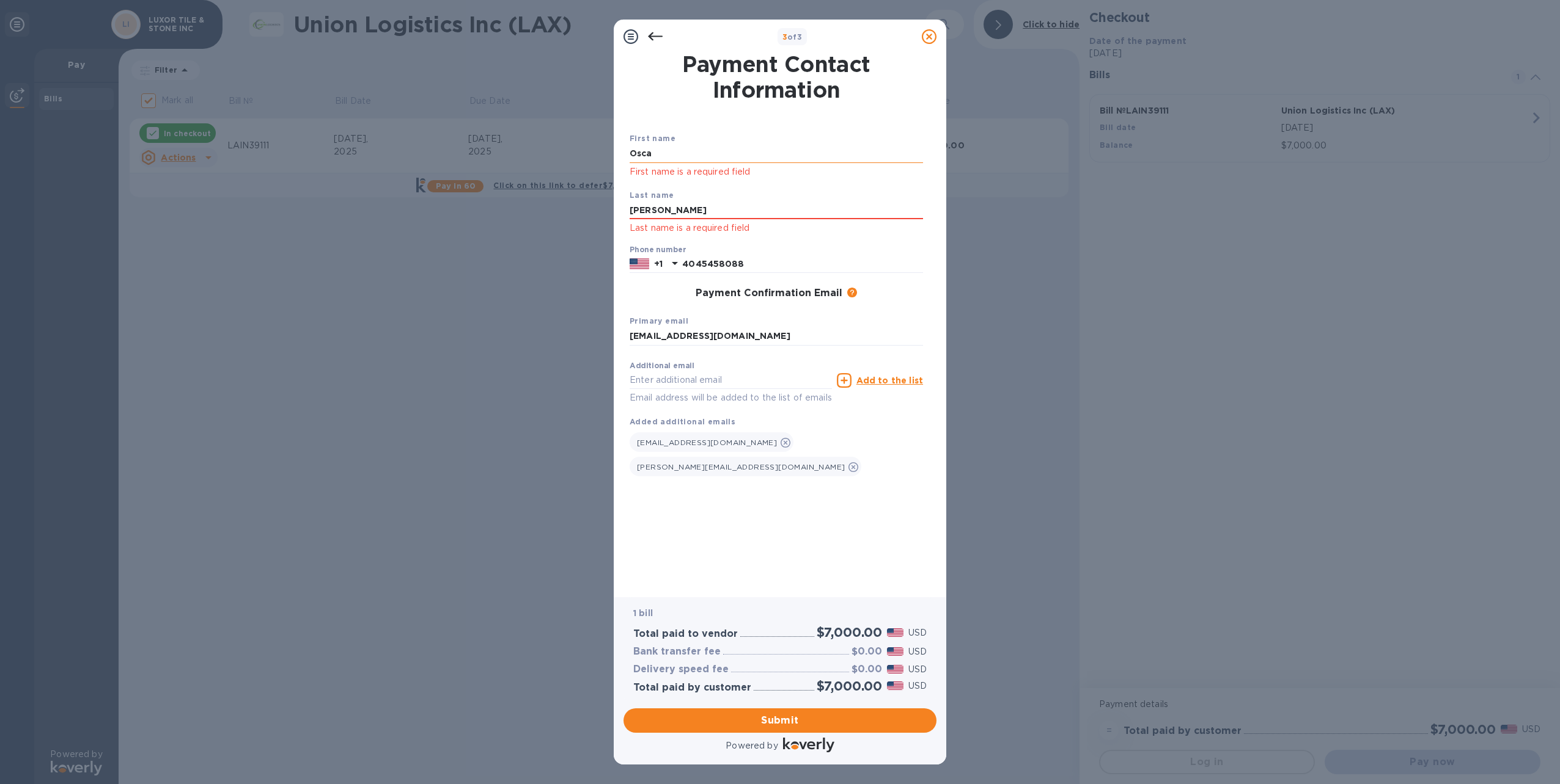
type input "Oscar"
click at [649, 219] on input "[PERSON_NAME]" at bounding box center [776, 211] width 293 height 19
click at [673, 206] on input "[PERSON_NAME]" at bounding box center [776, 211] width 293 height 19
type input "G"
type input "[PERSON_NAME]"
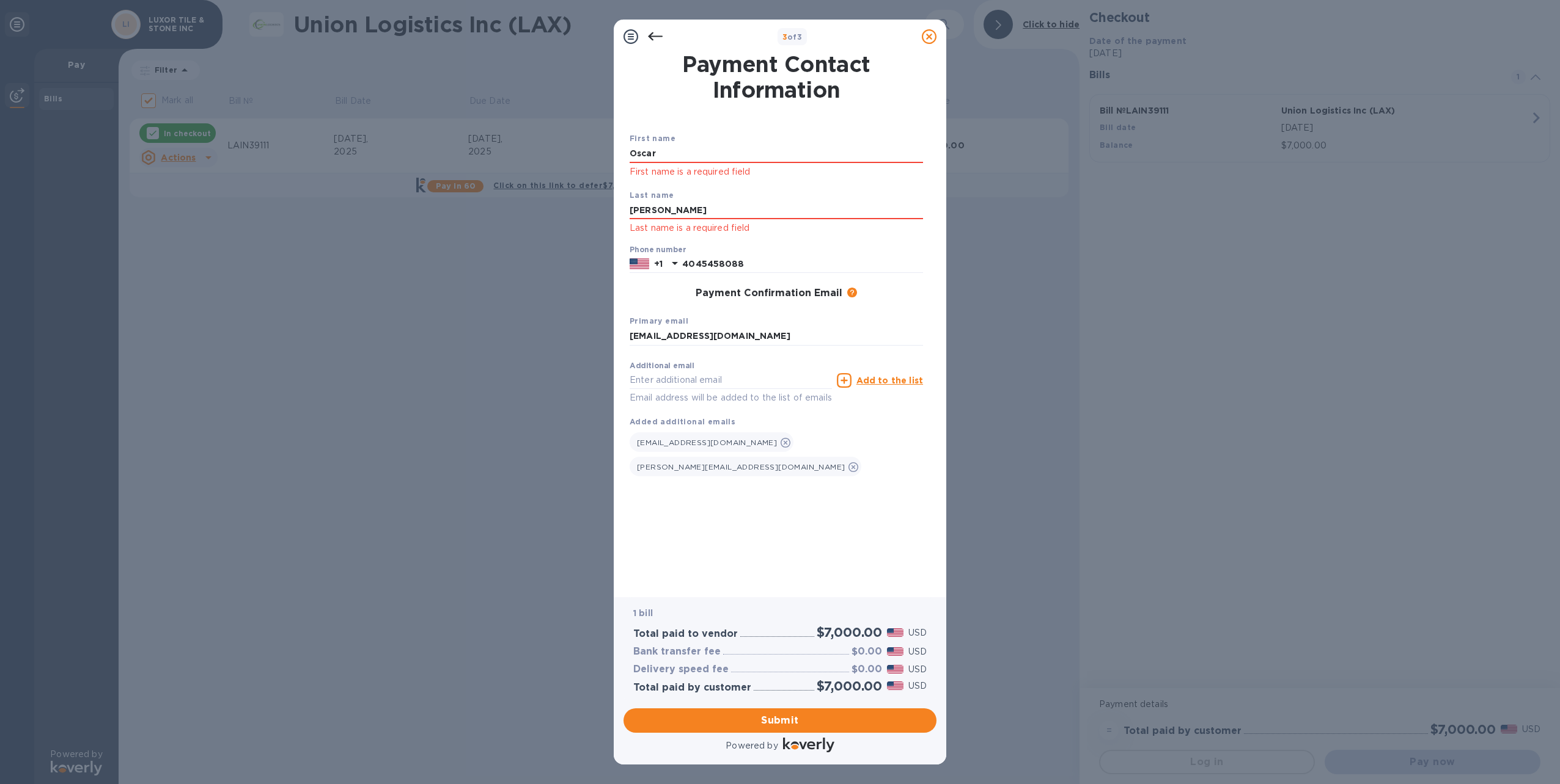
click at [934, 188] on div "Payment Contact Information First name [PERSON_NAME] First name is a required f…" at bounding box center [779, 321] width 313 height 534
click at [788, 713] on span "Submit" at bounding box center [779, 720] width 293 height 15
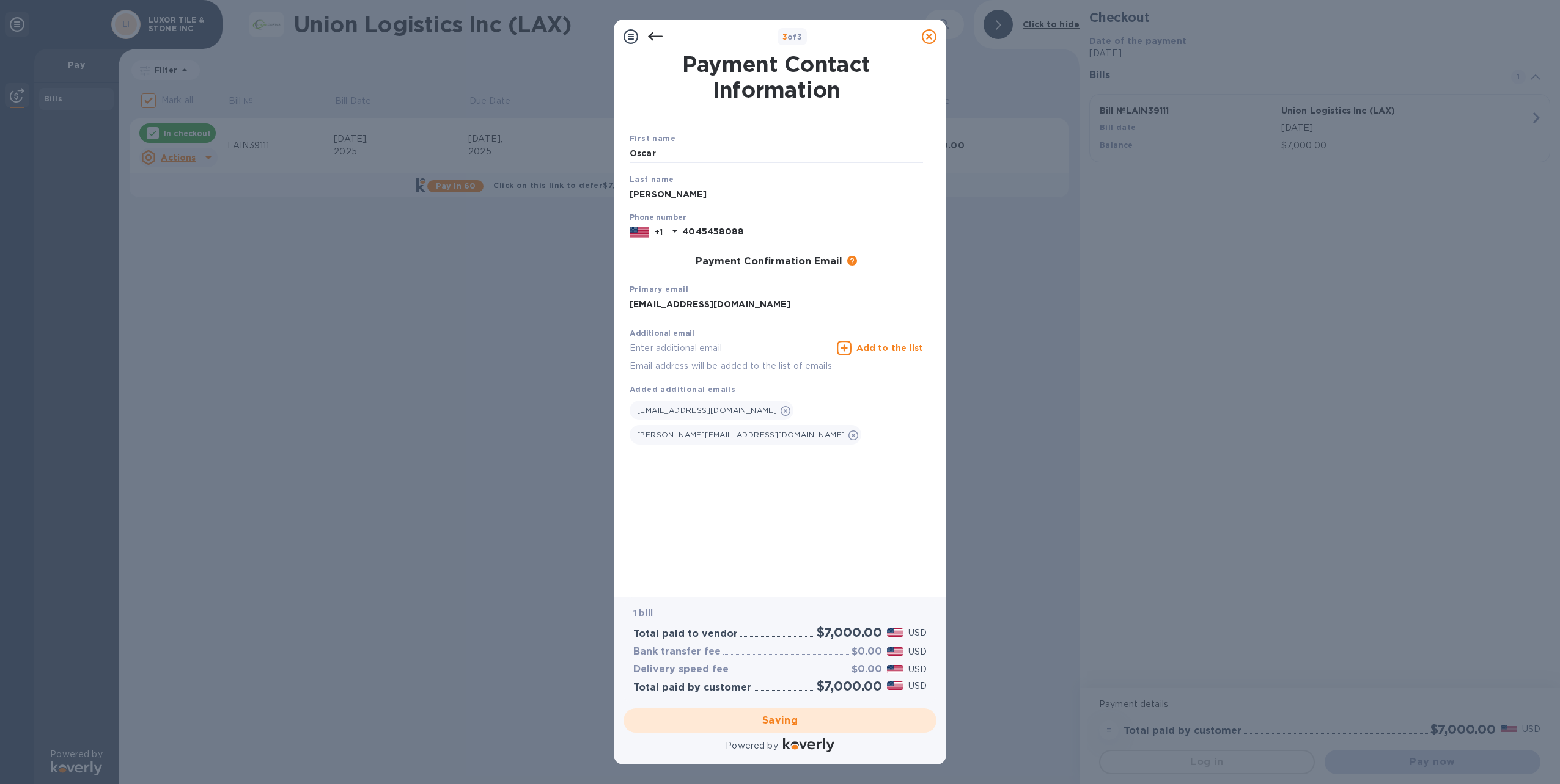
checkbox input "false"
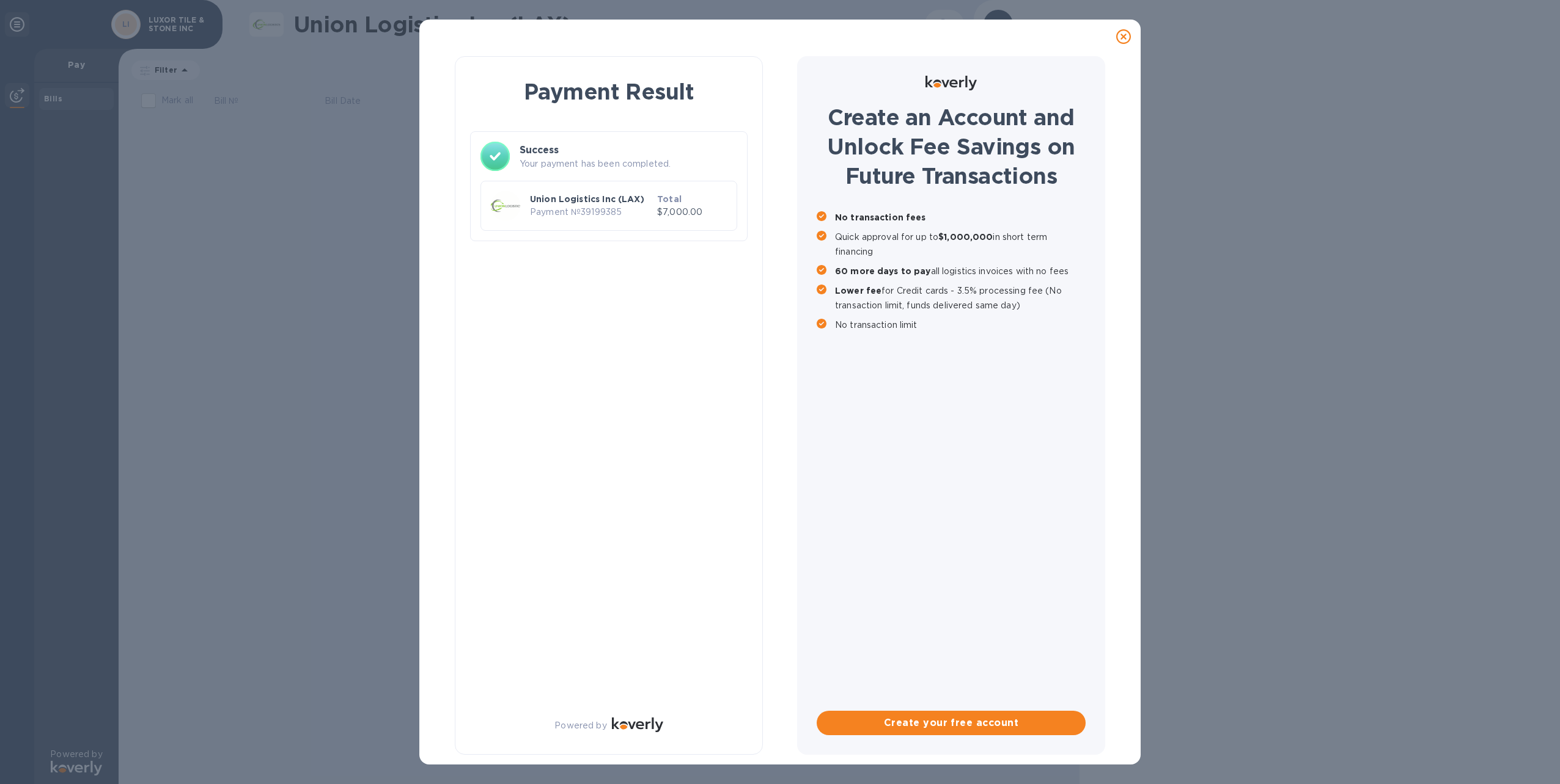
click at [573, 204] on p "Union Logistics Inc (LAX)" at bounding box center [591, 199] width 122 height 12
click at [606, 275] on div "Payment Result Success Your payment has been completed. Union Logistics Inc (LA…" at bounding box center [608, 405] width 308 height 699
